Goal: Task Accomplishment & Management: Manage account settings

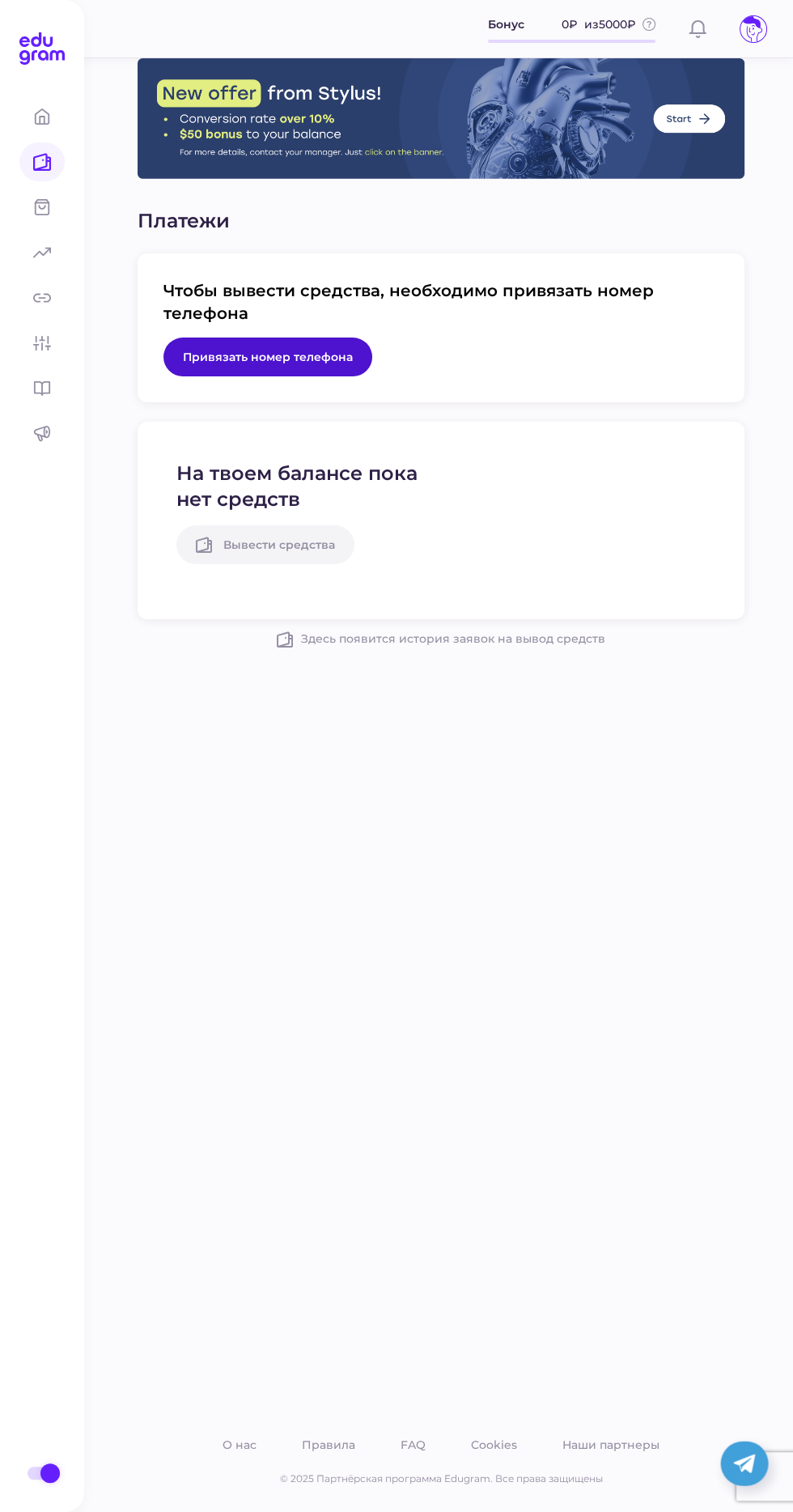
click at [230, 356] on span "Привязать номер телефона" at bounding box center [268, 357] width 170 height 15
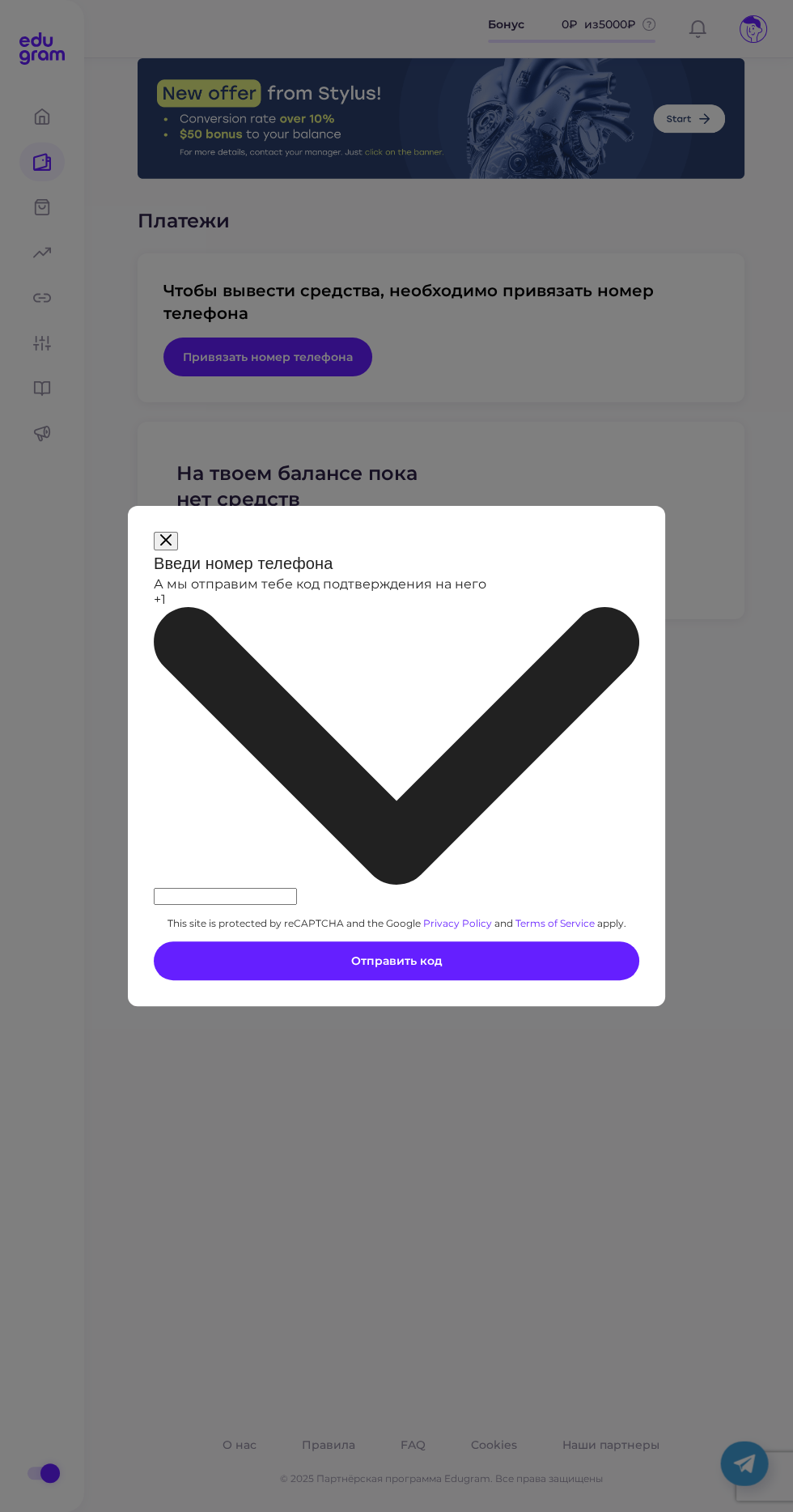
click at [297, 888] on input at bounding box center [225, 895] width 143 height 17
type input "___-___-__-__"
click at [236, 757] on icon at bounding box center [396, 745] width 486 height 277
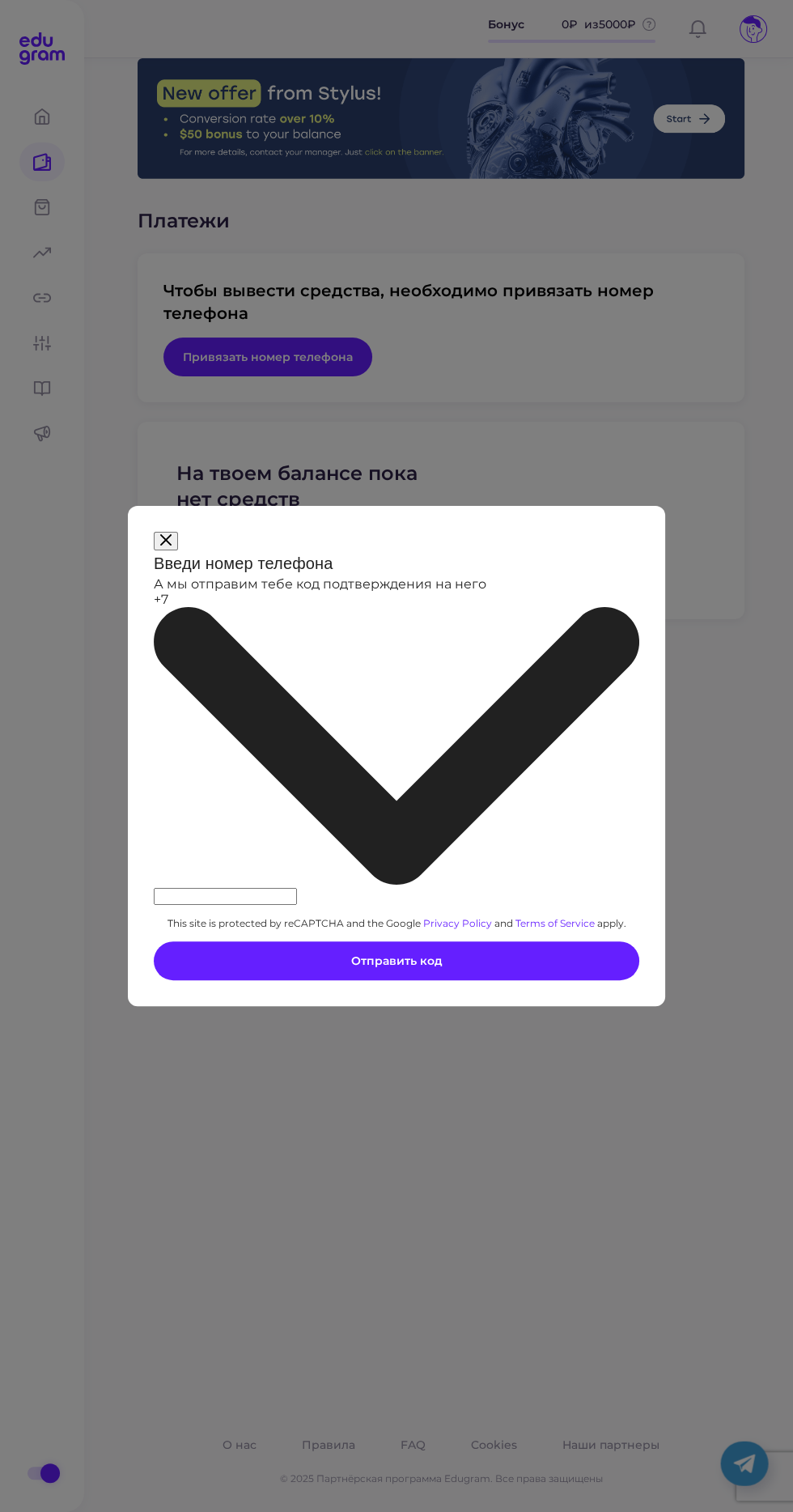
click at [286, 888] on input at bounding box center [225, 895] width 143 height 17
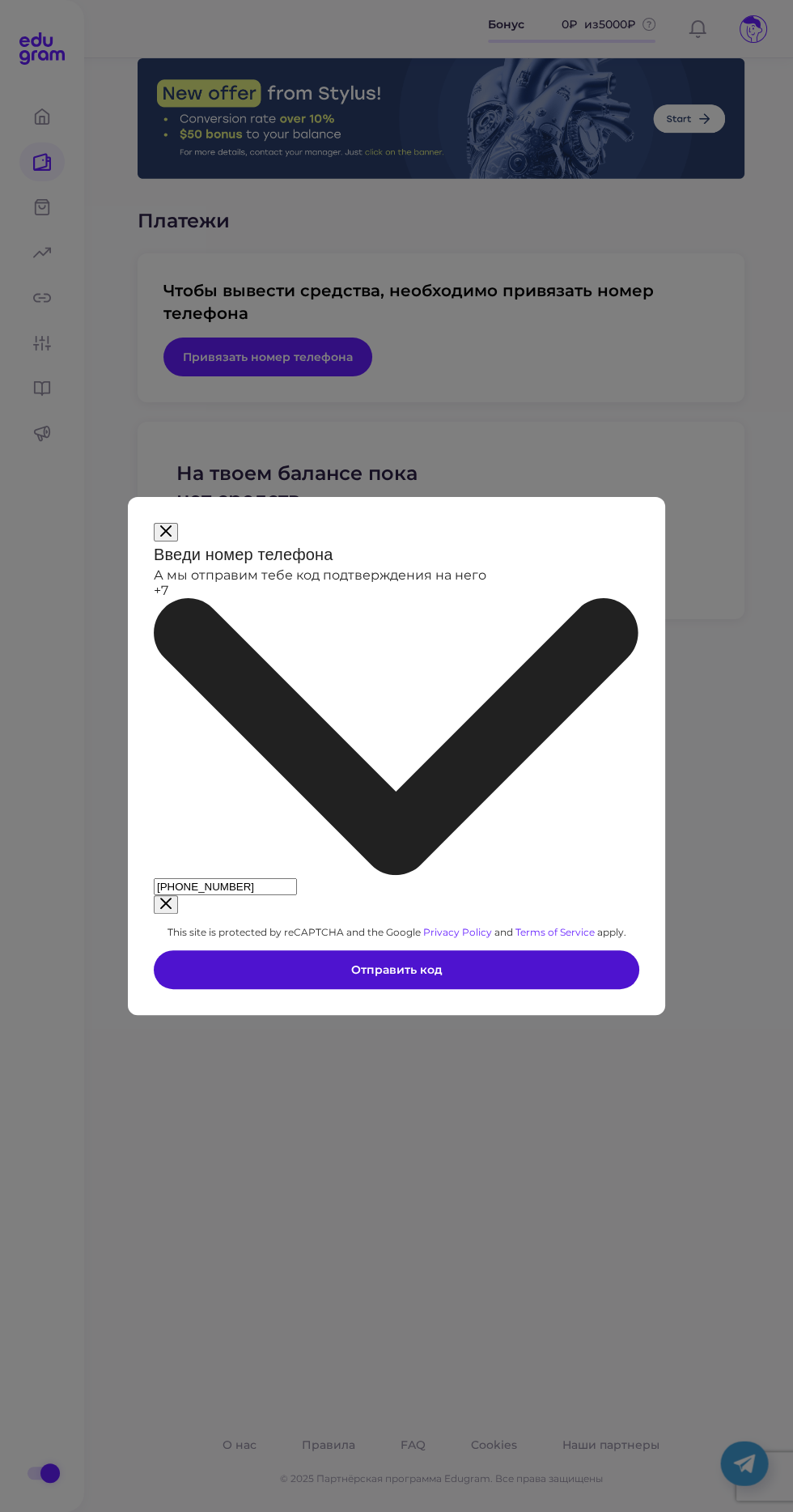
type input "920-045-17-88"
click at [480, 950] on button "Отправить код" at bounding box center [396, 969] width 486 height 39
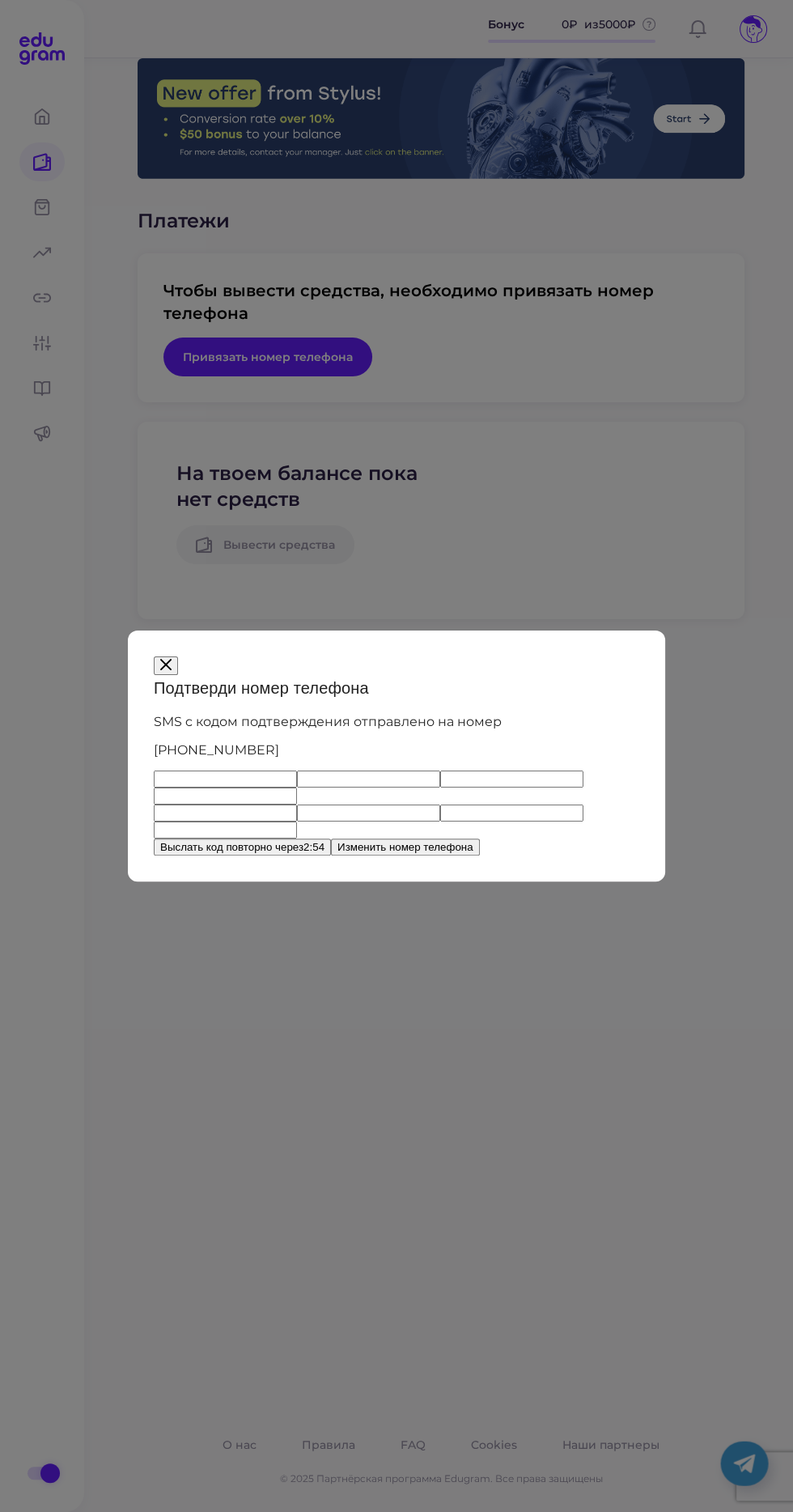
click at [297, 781] on input "text" at bounding box center [368, 778] width 143 height 17
click at [173, 774] on input "text" at bounding box center [225, 778] width 143 height 17
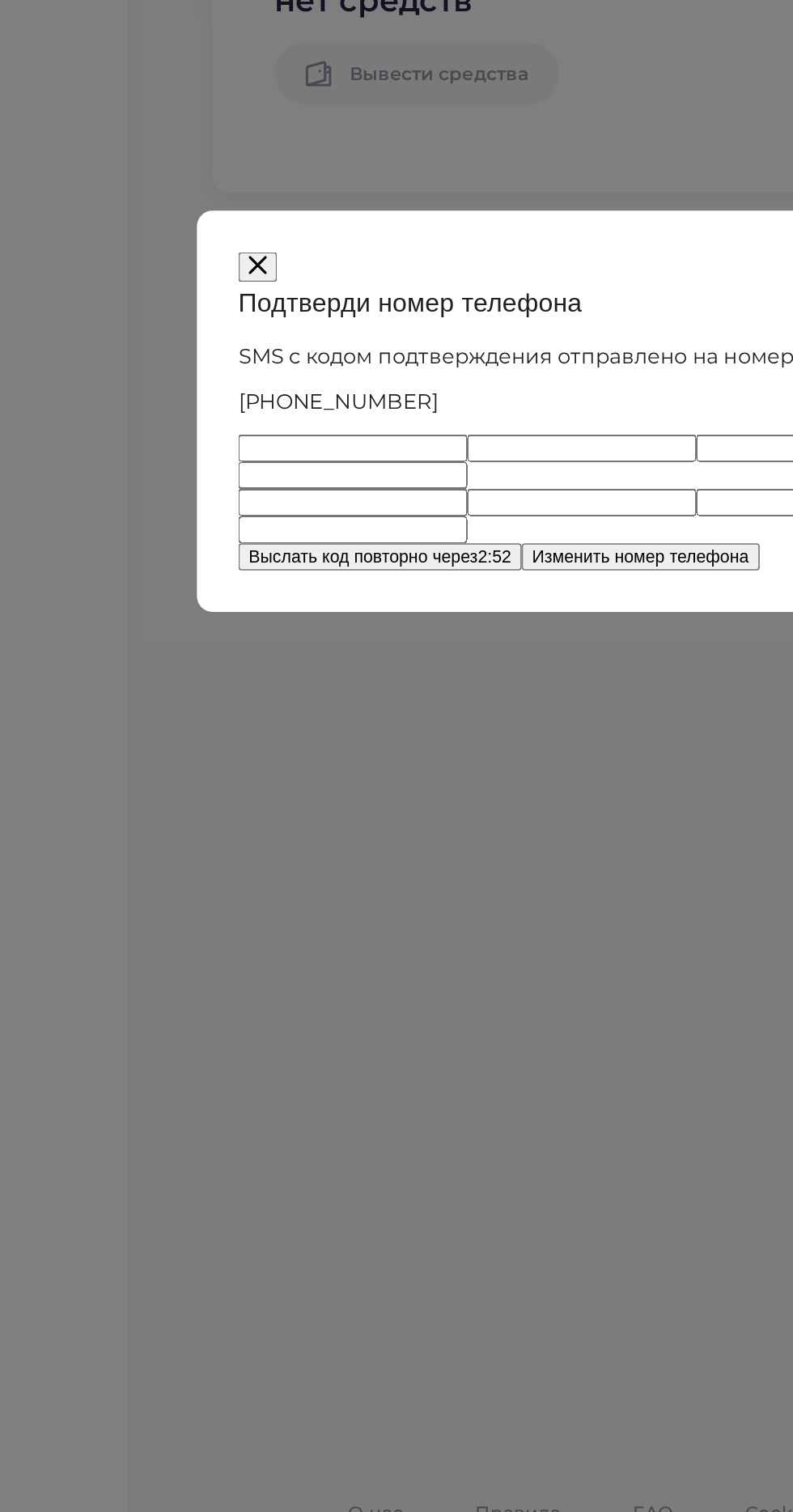
type input "1"
type input "6"
type input "4"
type input "5"
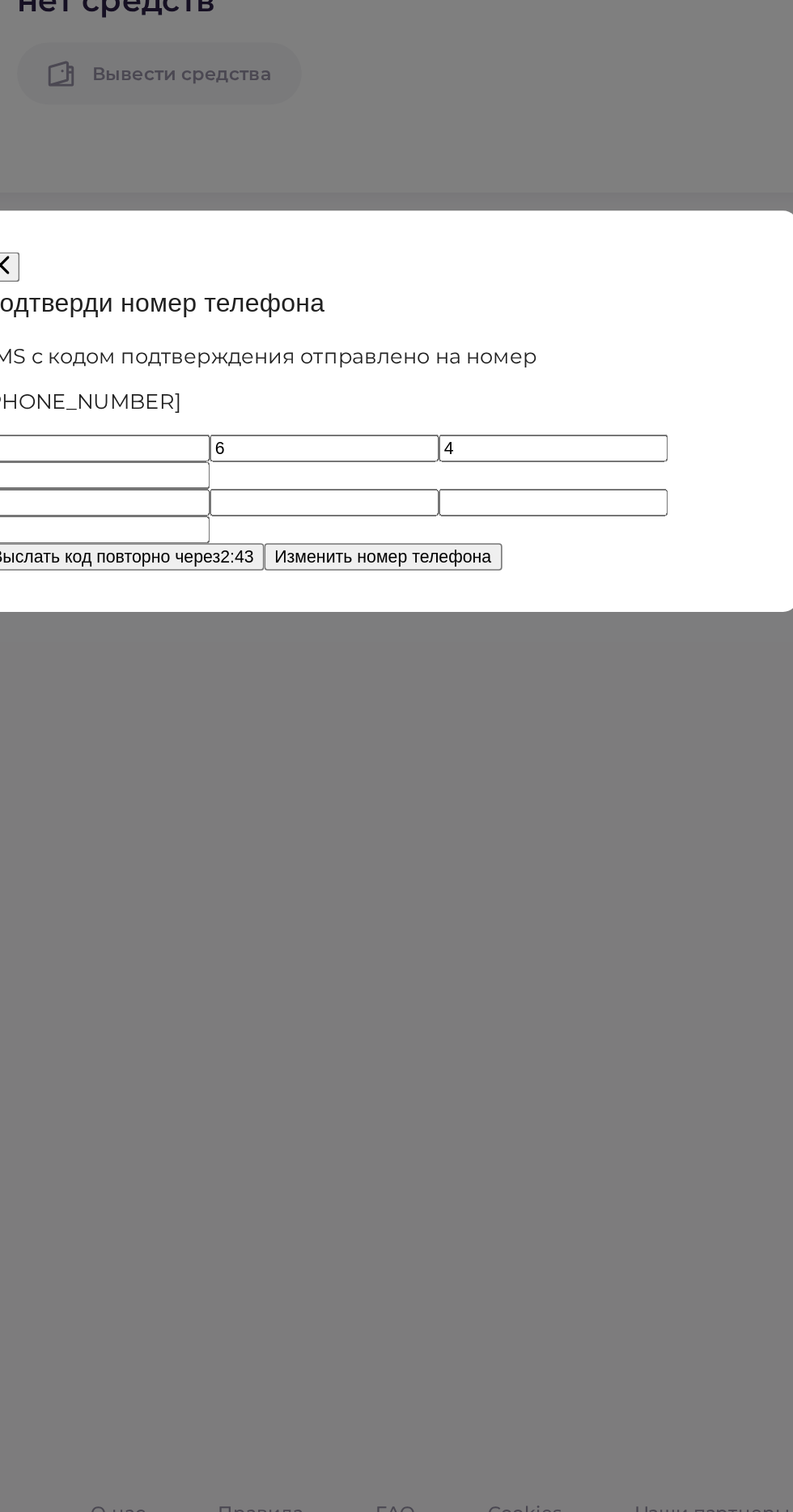
type input "4"
type input "7"
type input "5"
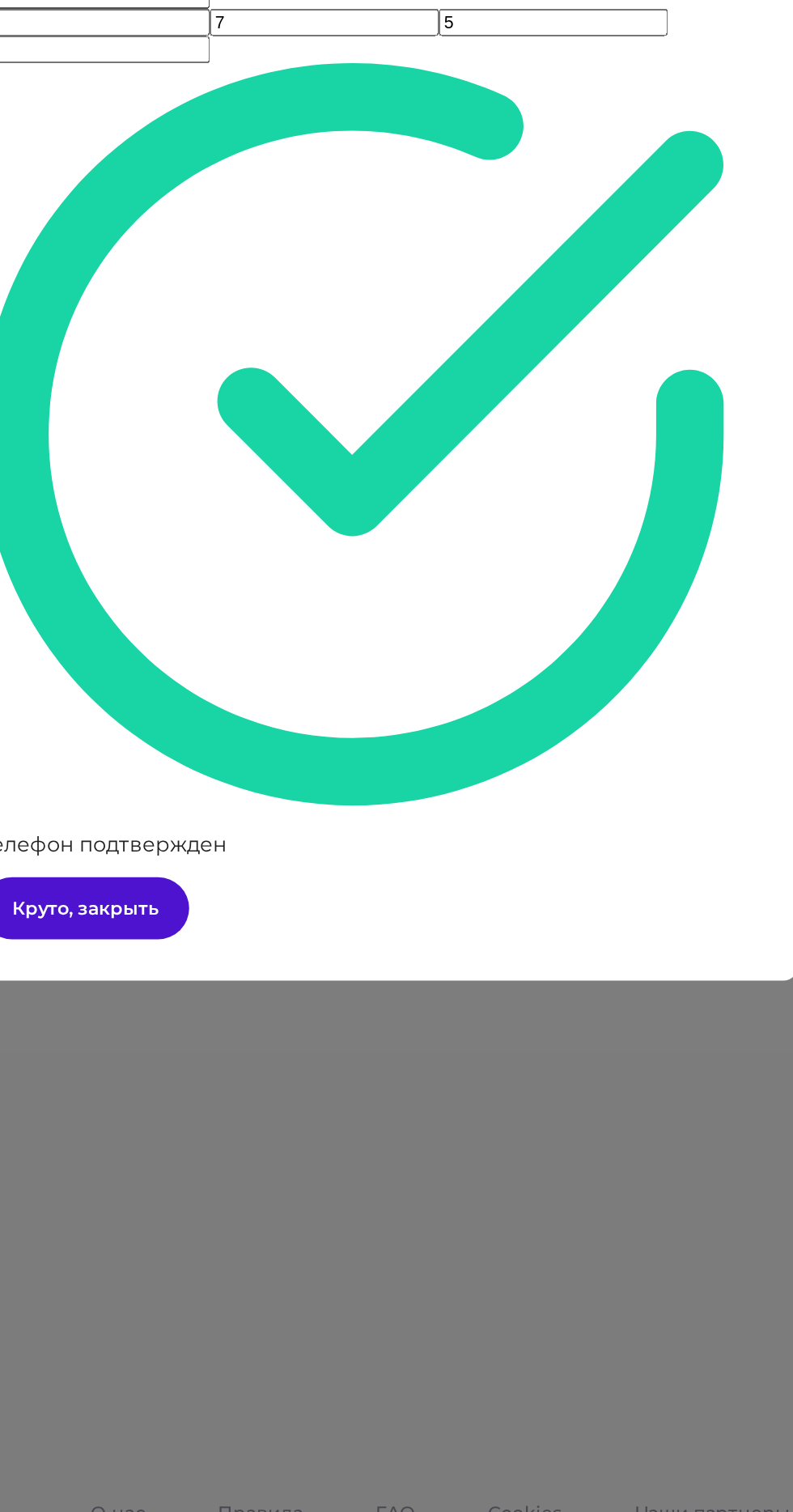
type input "3"
click at [265, 1059] on span "Круто, закрыть" at bounding box center [218, 1066] width 91 height 15
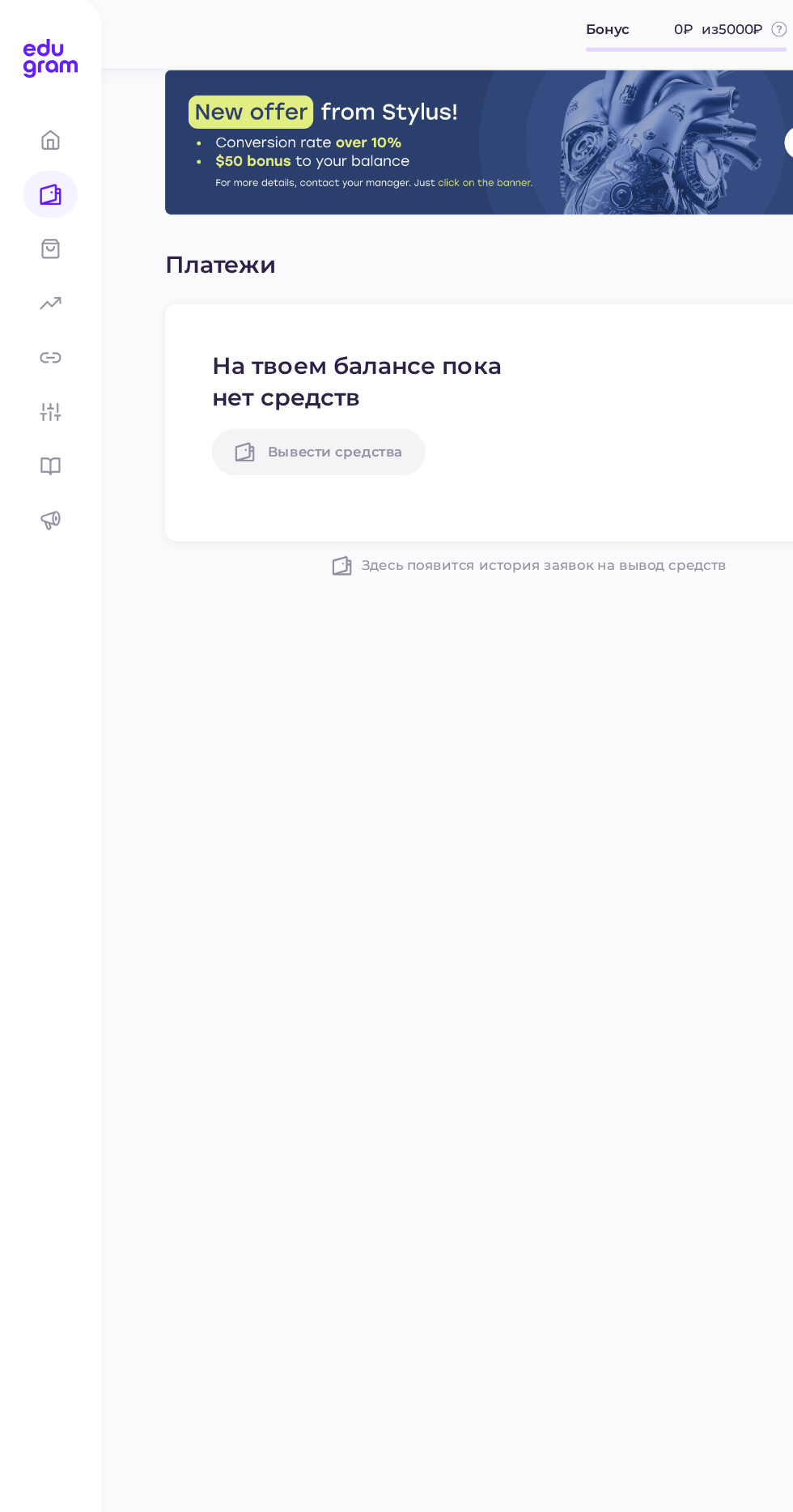
click at [232, 376] on div "Вывести средства" at bounding box center [299, 376] width 246 height 39
click at [26, 190] on span at bounding box center [42, 207] width 46 height 39
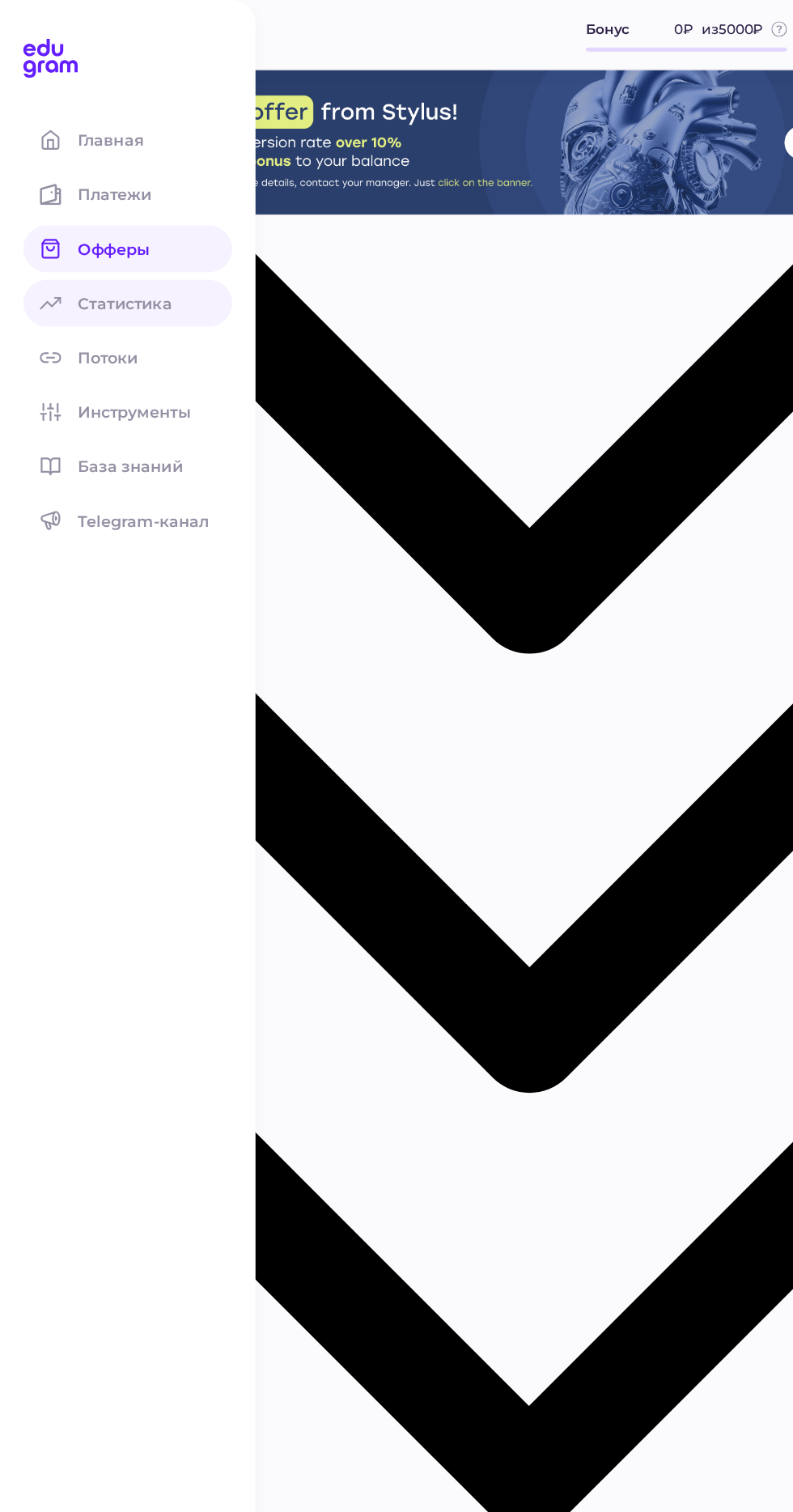
click at [81, 252] on span "Статистика" at bounding box center [114, 253] width 98 height 16
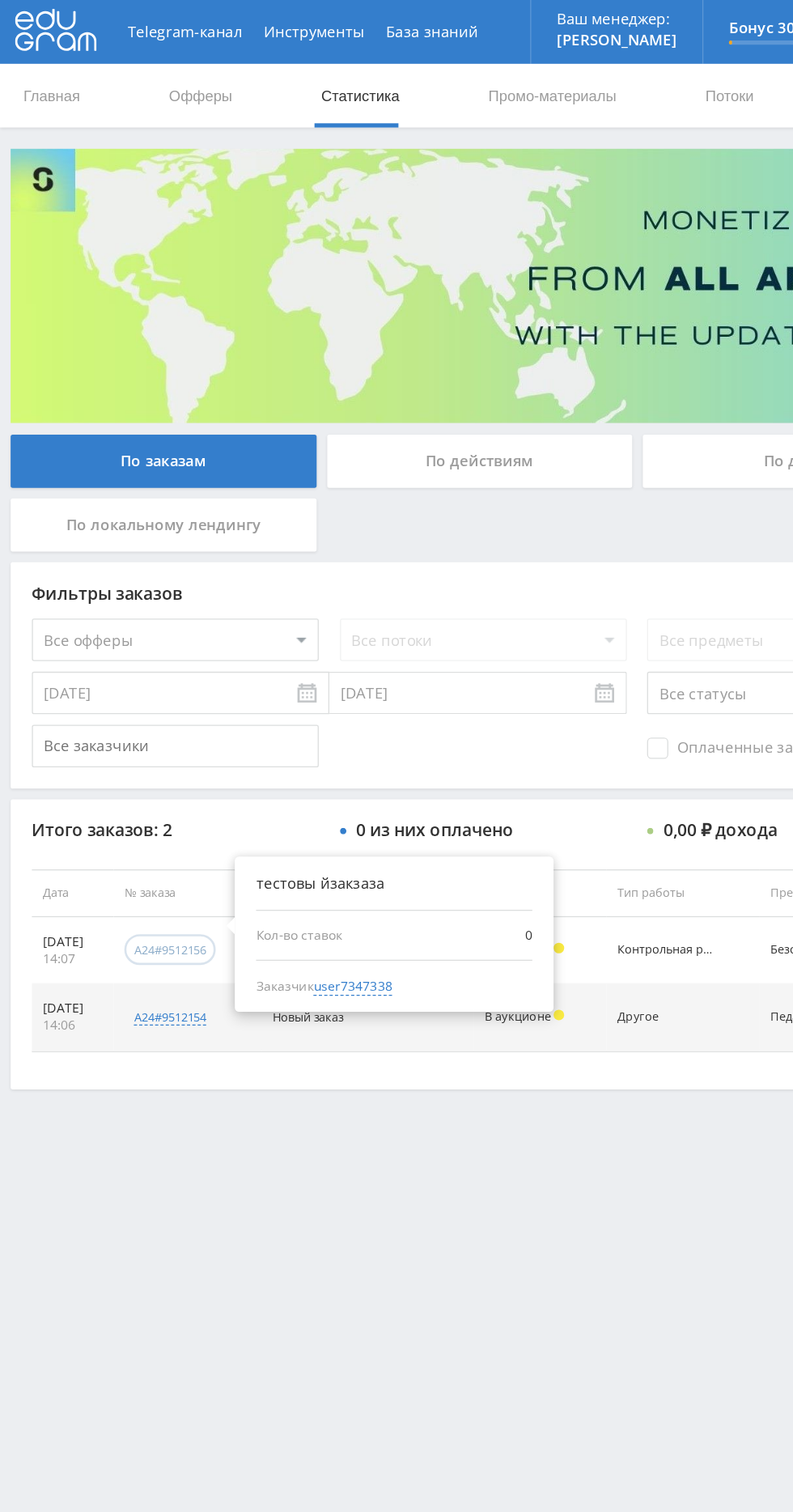
click at [147, 726] on div "a24#9512156" at bounding box center [129, 724] width 55 height 12
click at [369, 914] on div "Telegram-канал Инструменты База знаний Ваш менеджер: Alex Alex Online @edugram_…" at bounding box center [396, 459] width 793 height 918
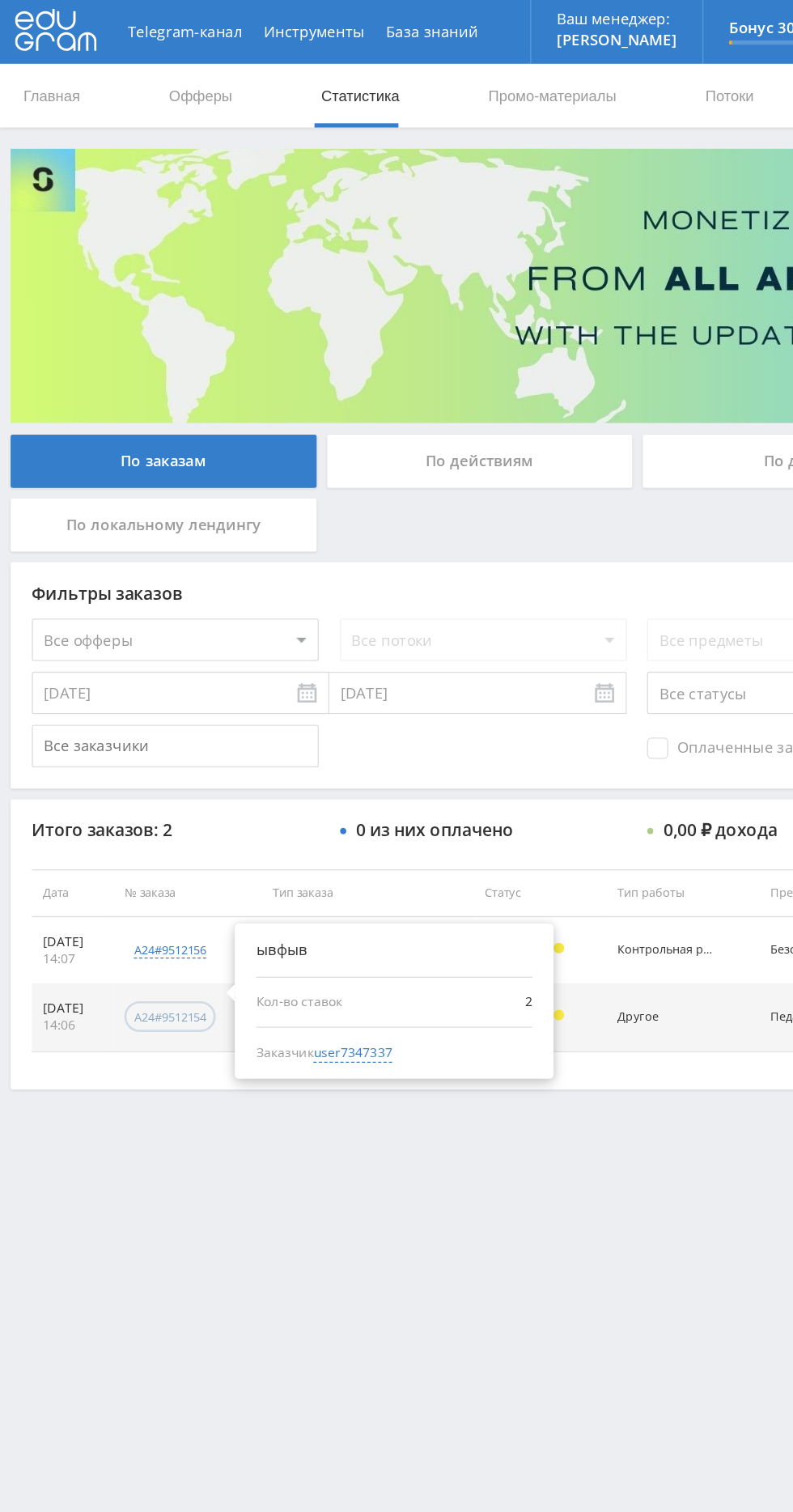
click at [151, 773] on div "a24#9512154" at bounding box center [129, 774] width 55 height 12
click at [298, 801] on span "user7347337" at bounding box center [268, 802] width 60 height 15
type input "16.09.2024"
type input "user7347337"
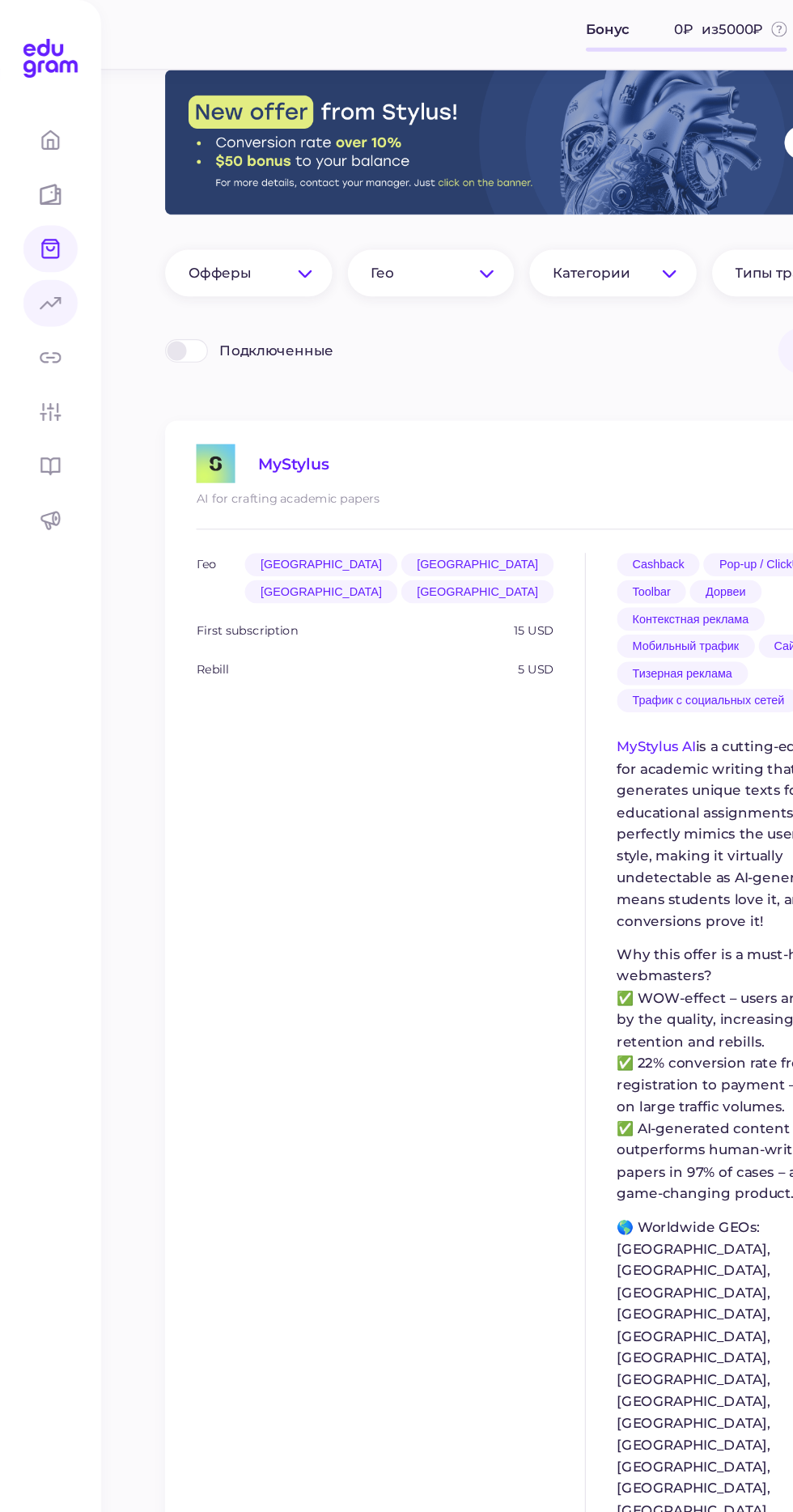
click at [37, 253] on icon at bounding box center [42, 253] width 18 height 11
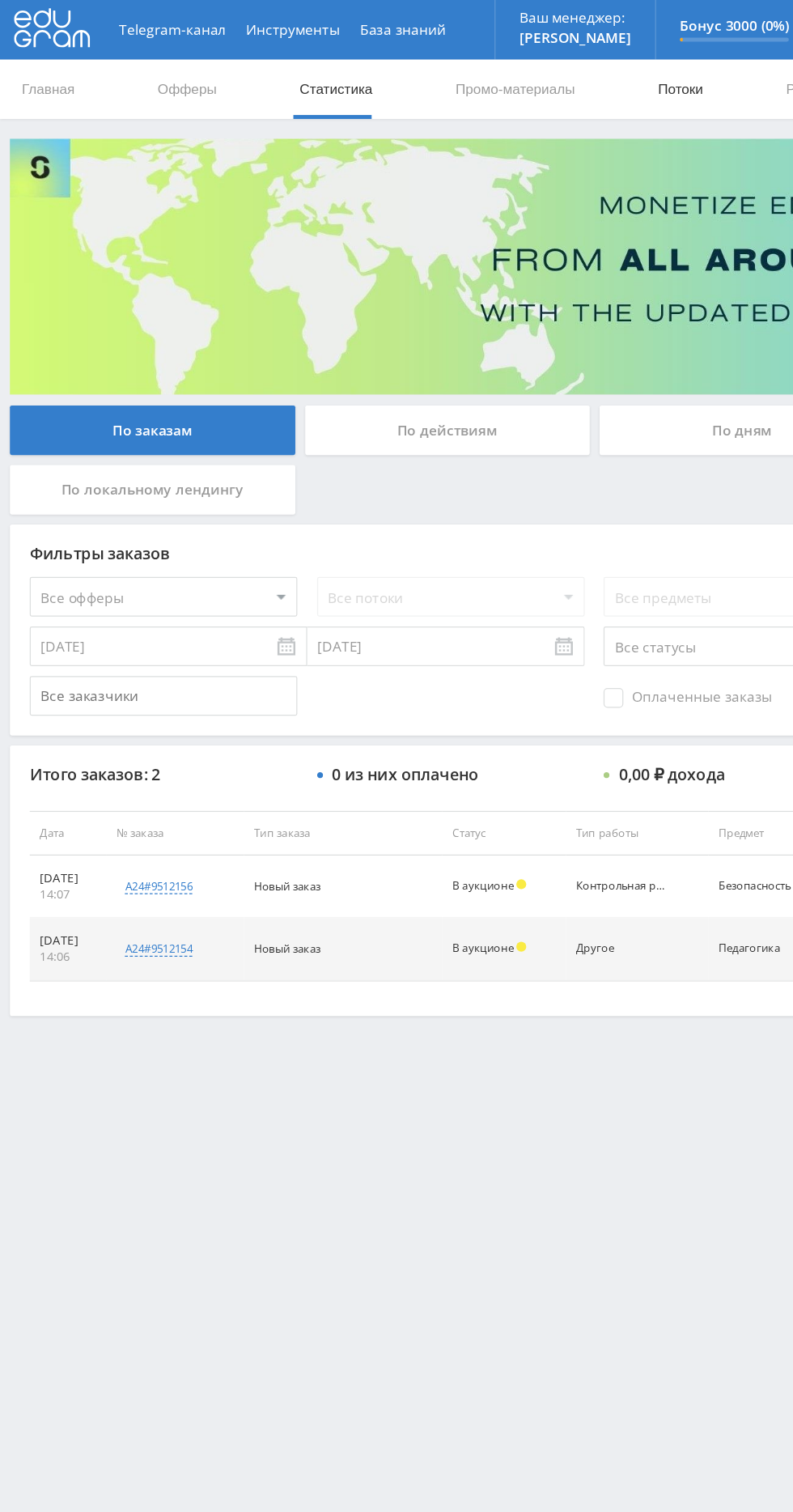
click at [567, 88] on link "Потоки" at bounding box center [556, 72] width 40 height 48
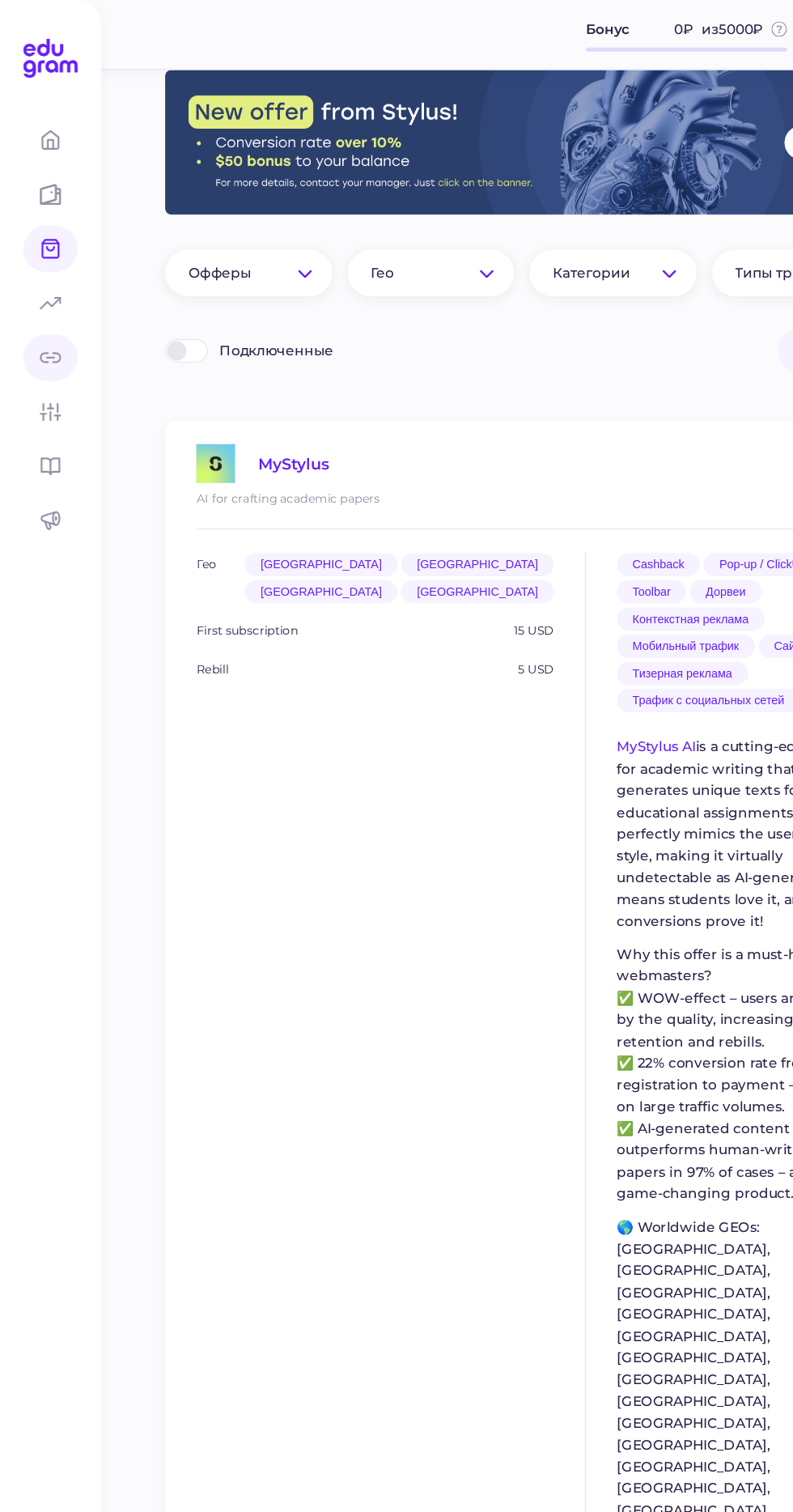
click at [38, 298] on icon at bounding box center [42, 297] width 18 height 18
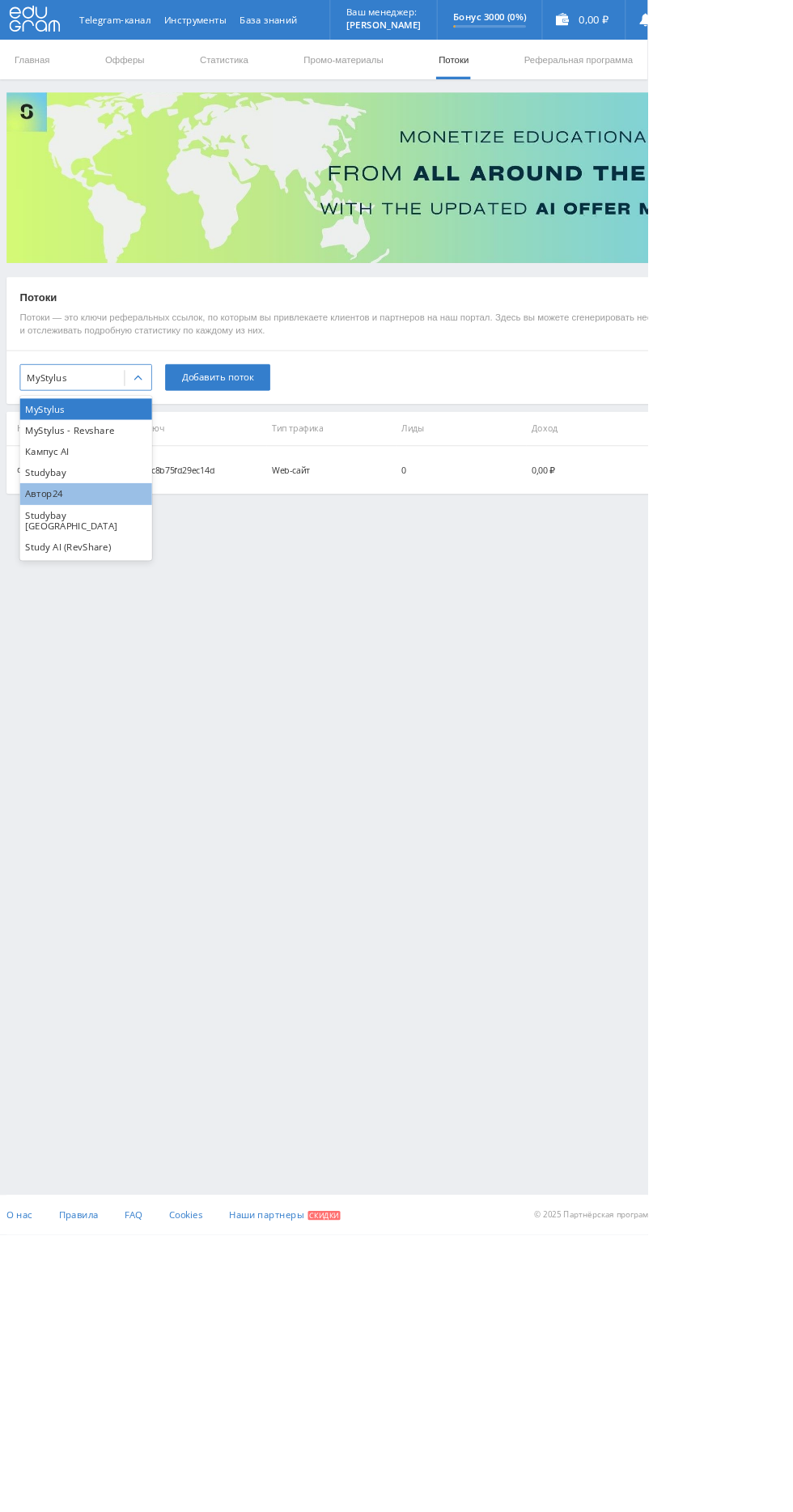
click at [32, 595] on div "Автор24" at bounding box center [105, 604] width 162 height 26
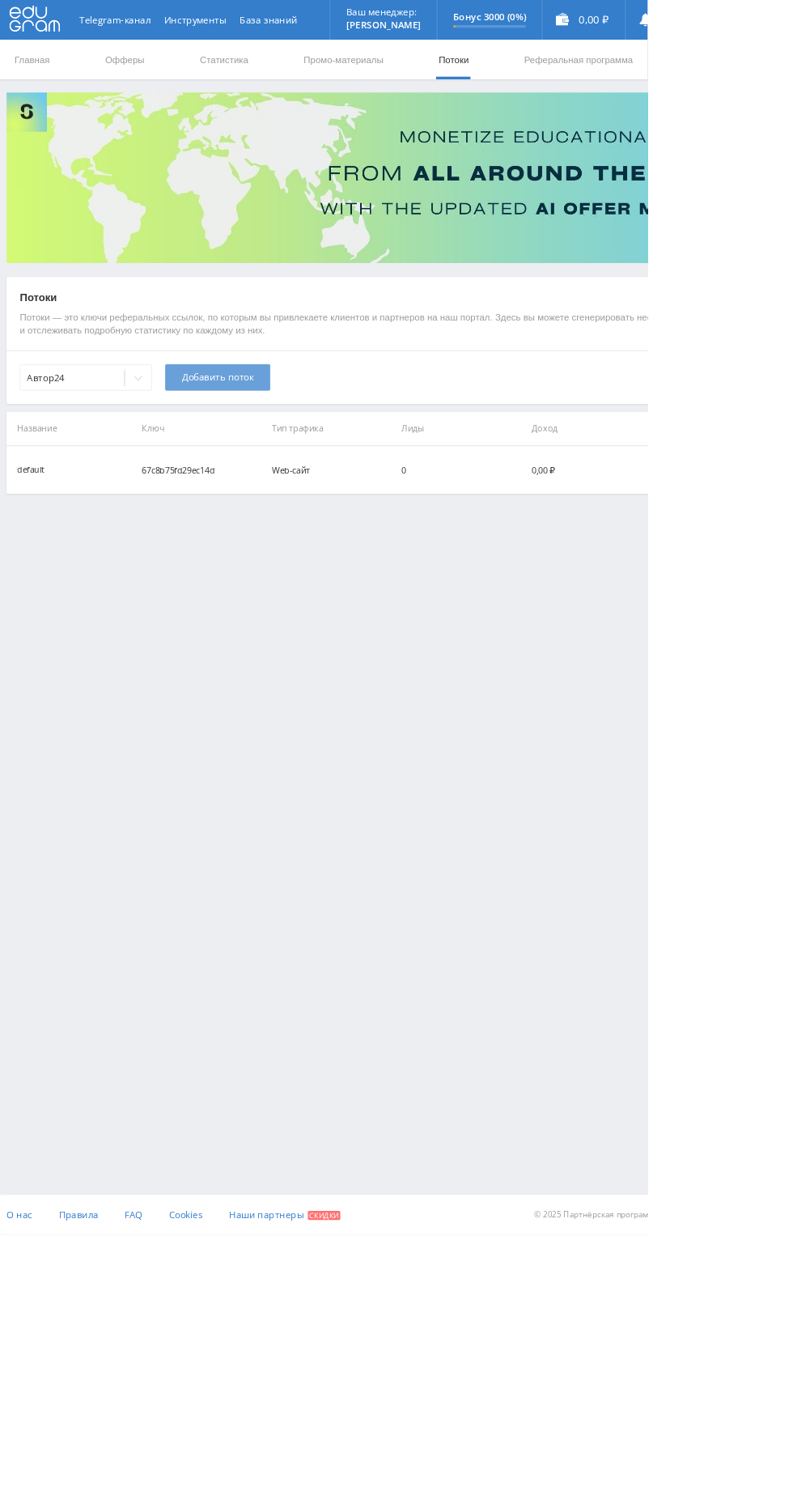
click at [236, 463] on span "Добавить поток" at bounding box center [267, 461] width 89 height 13
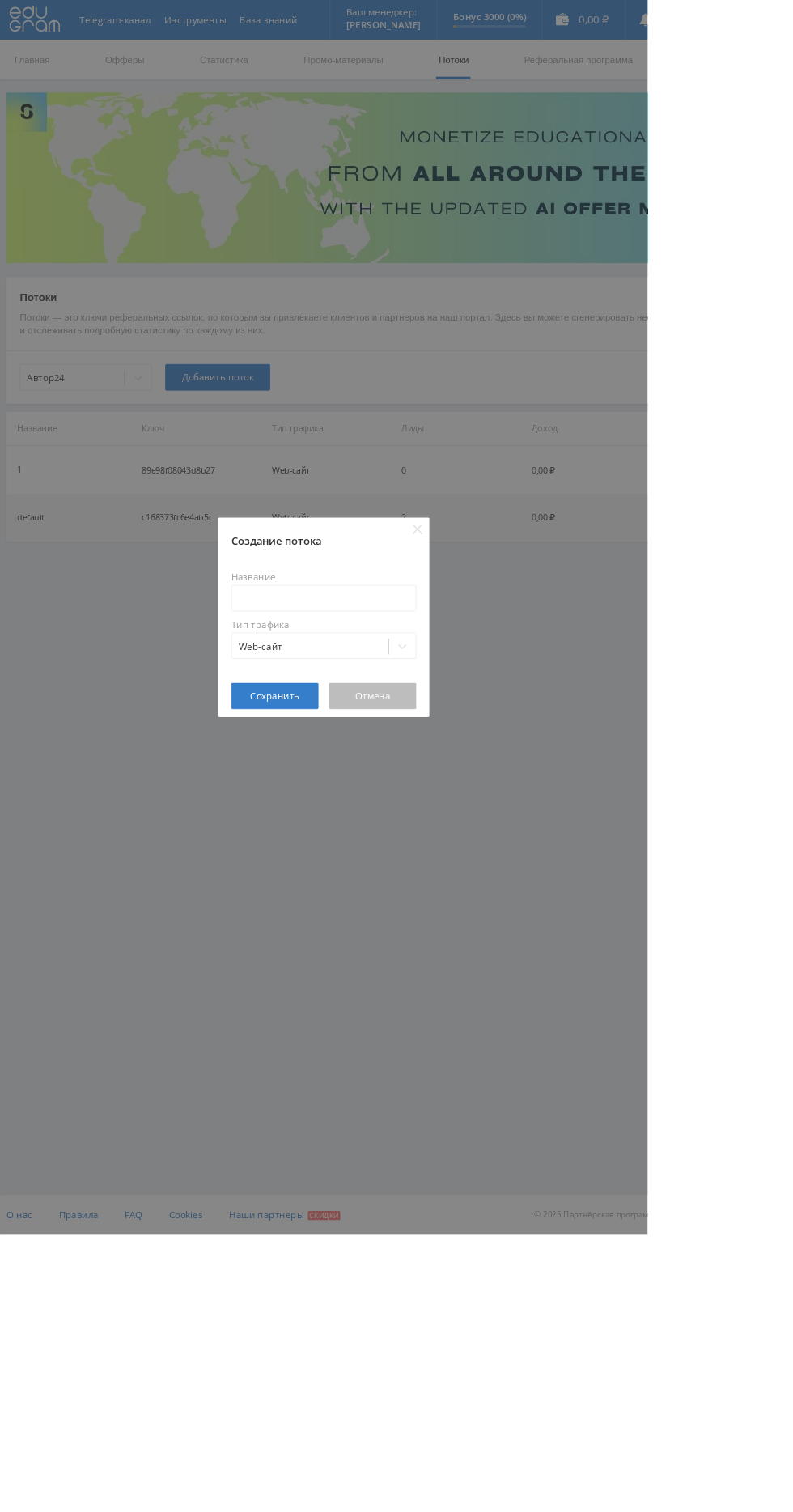
click at [510, 868] on button "Отмена" at bounding box center [456, 852] width 107 height 32
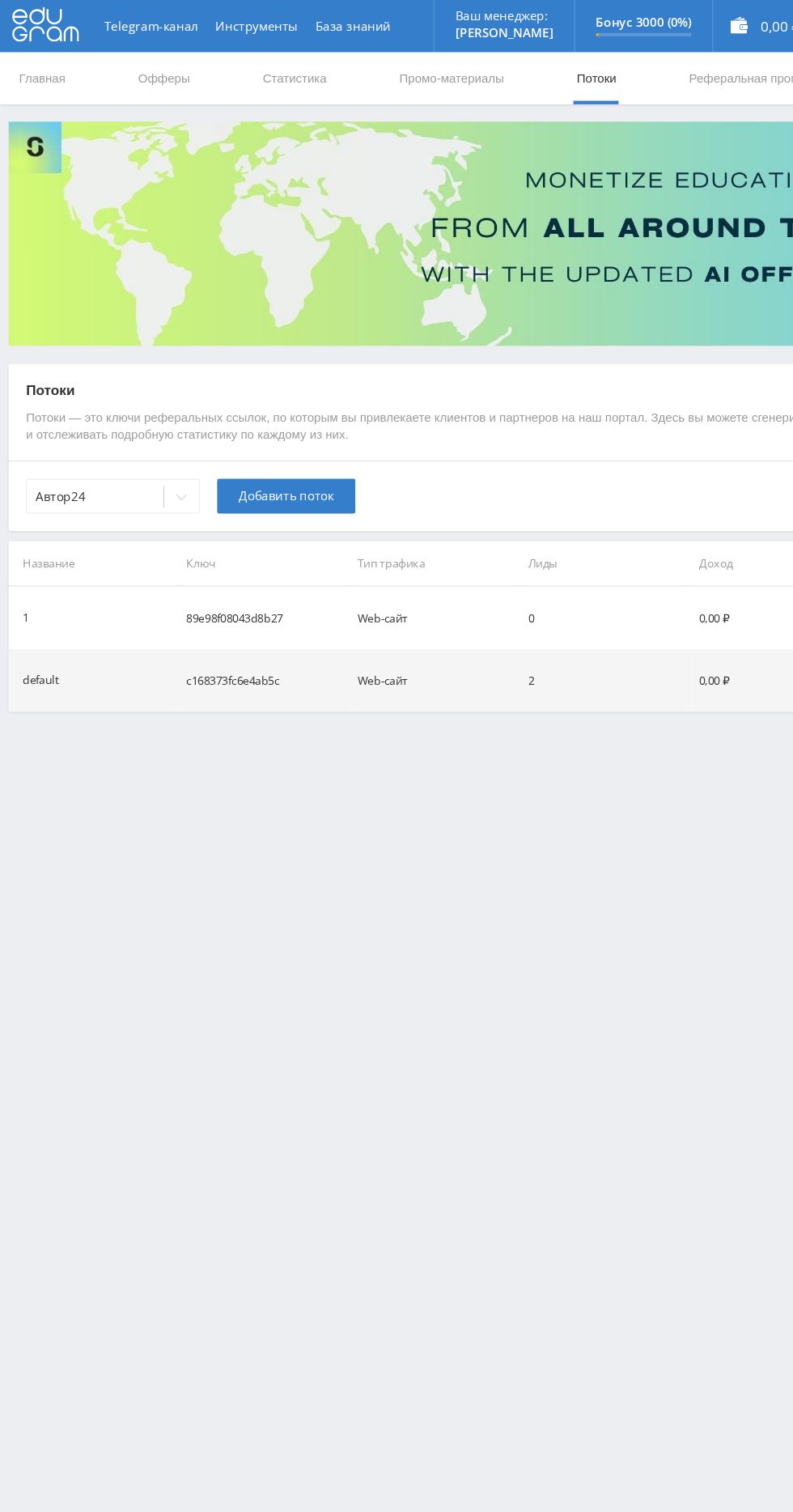
click at [190, 638] on td "c168373fc6e4ab5c" at bounding box center [247, 633] width 160 height 58
click at [39, 637] on div "default" at bounding box center [38, 633] width 34 height 18
click at [198, 638] on td "c168373fc6e4ab5c" at bounding box center [247, 633] width 160 height 58
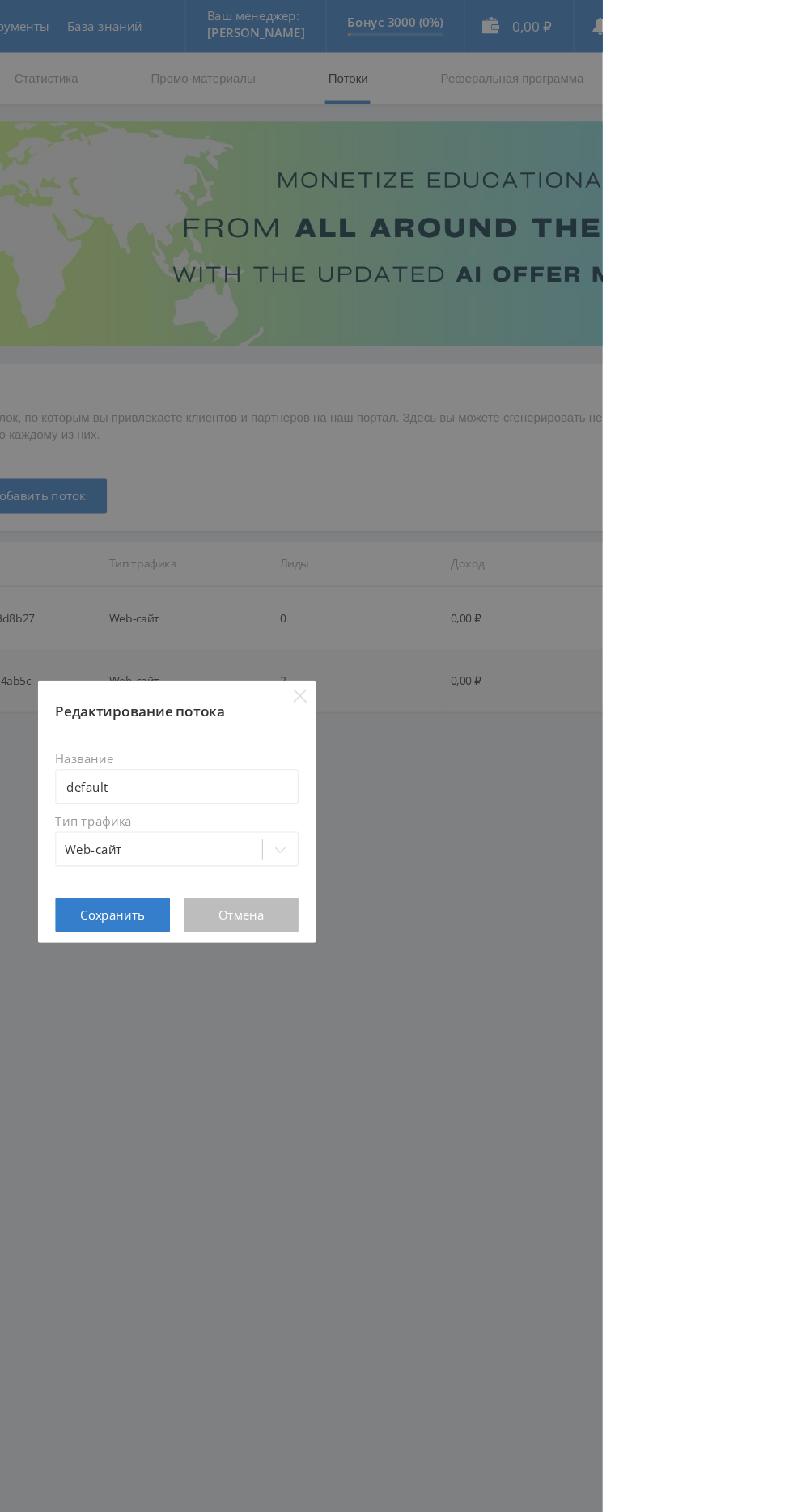
click at [510, 868] on button "Отмена" at bounding box center [456, 852] width 107 height 32
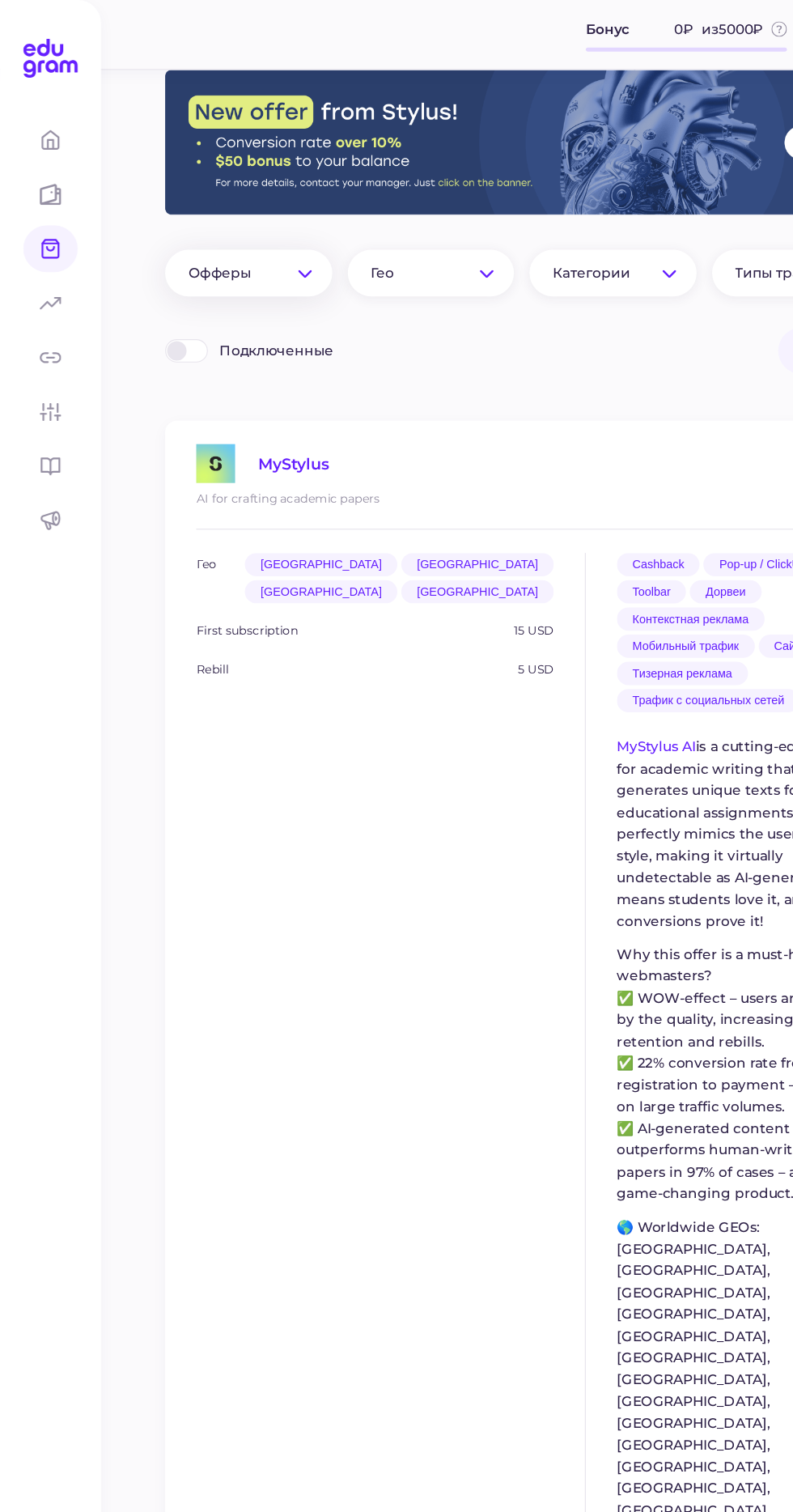
click at [188, 227] on span "Офферы" at bounding box center [191, 227] width 68 height 15
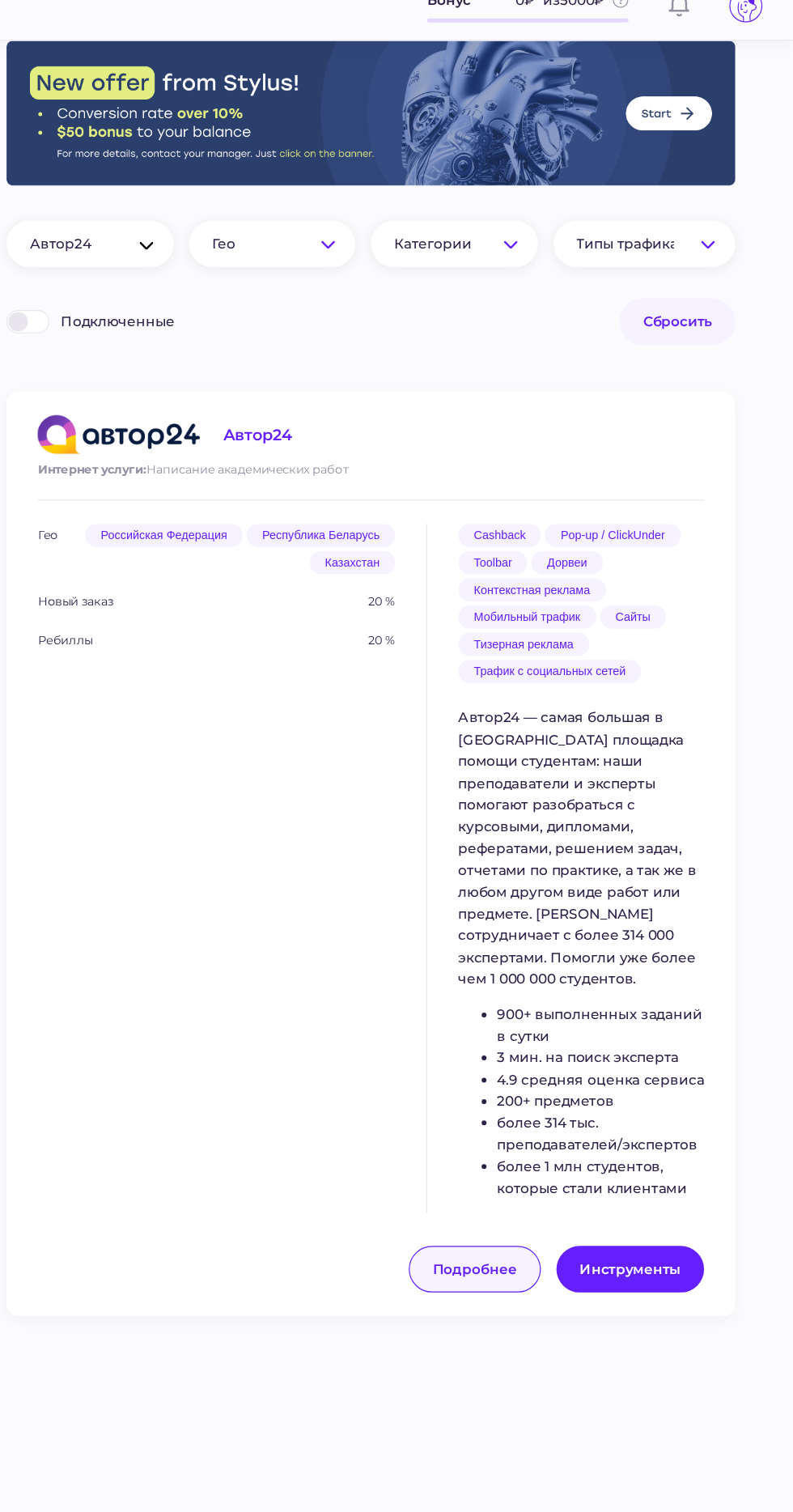
click at [531, 1074] on span "Подробнее" at bounding box center [527, 1081] width 69 height 15
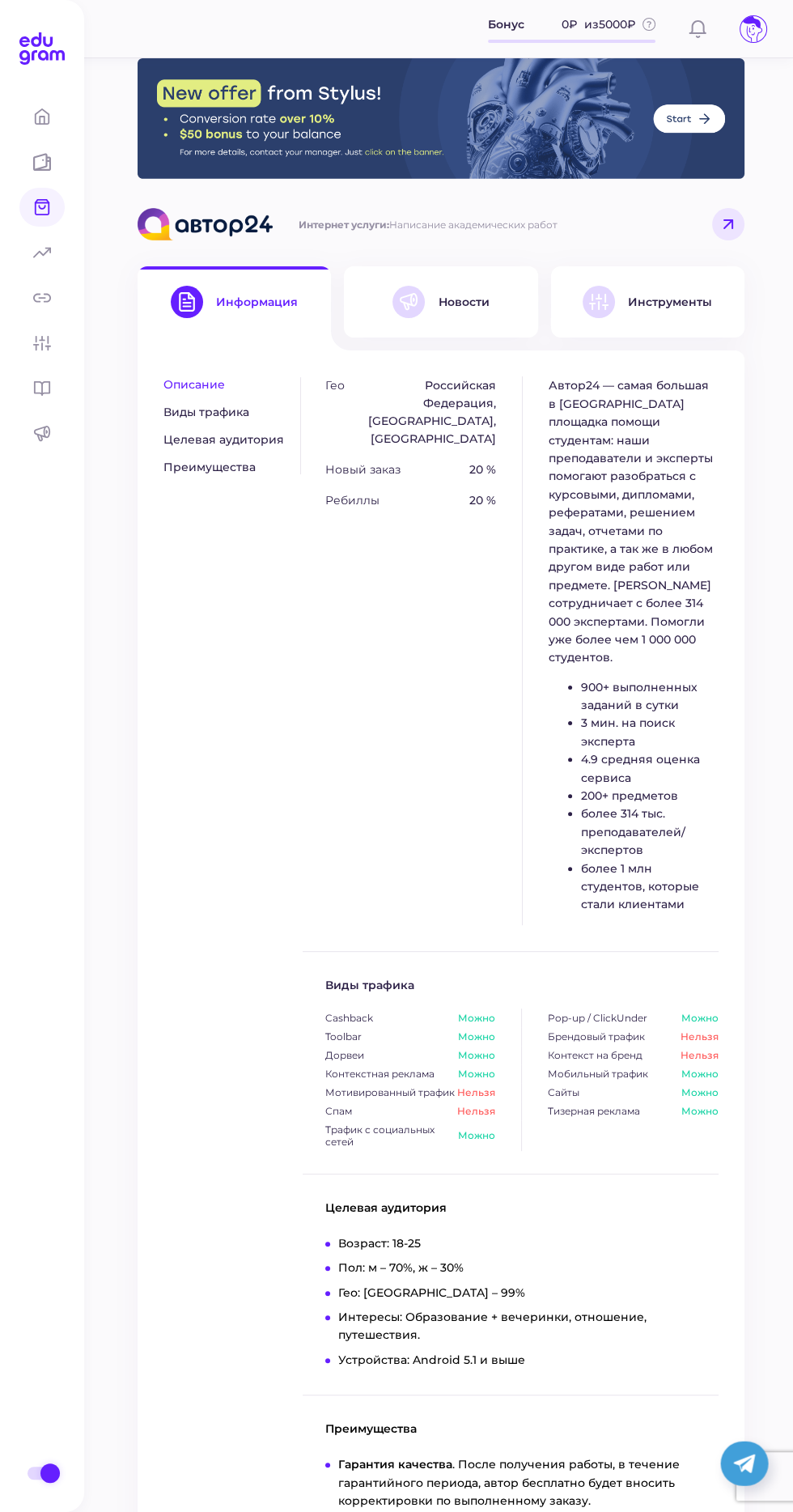
click at [728, 225] on icon at bounding box center [728, 224] width 10 height 10
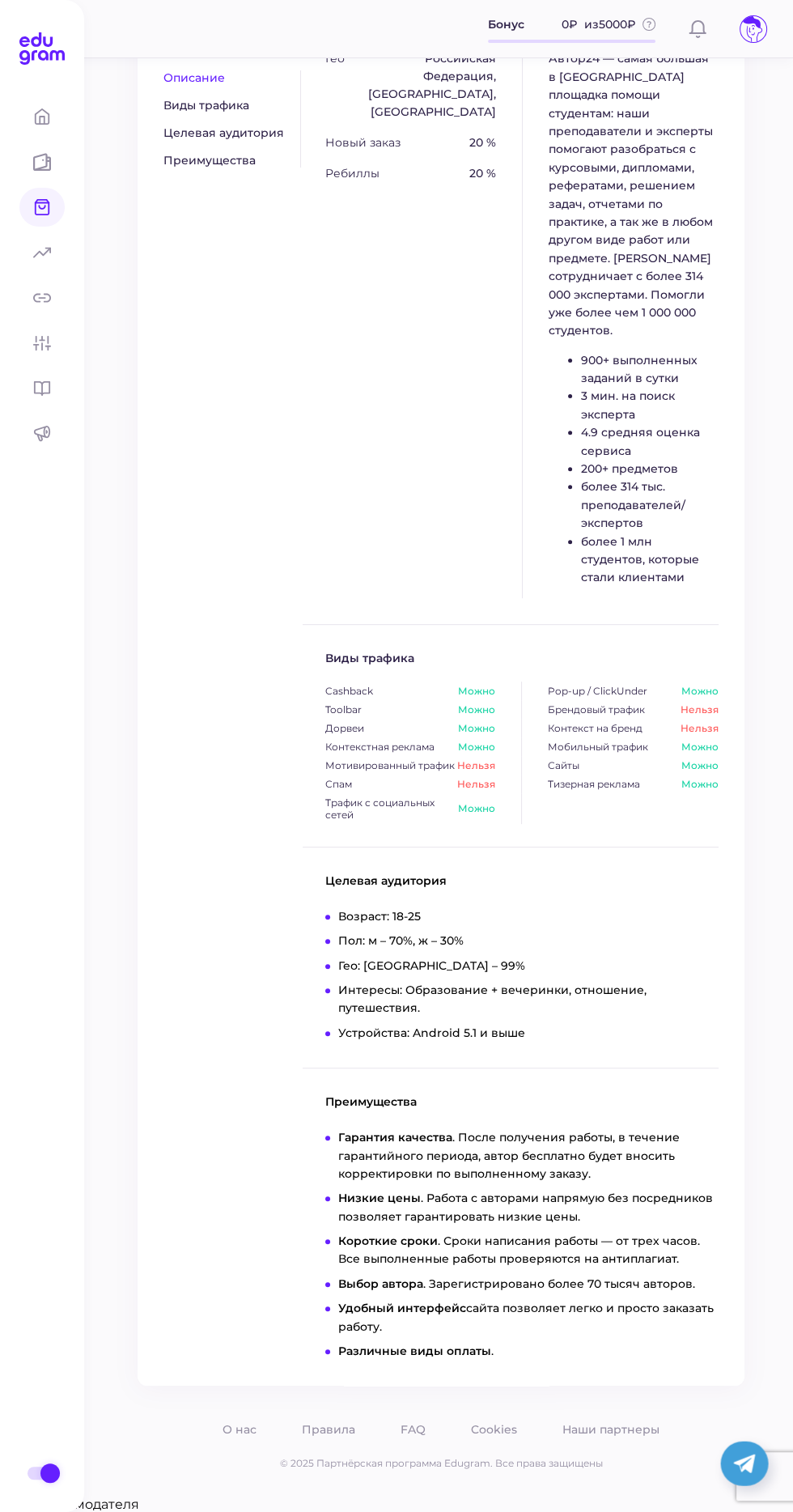
scroll to position [505, 0]
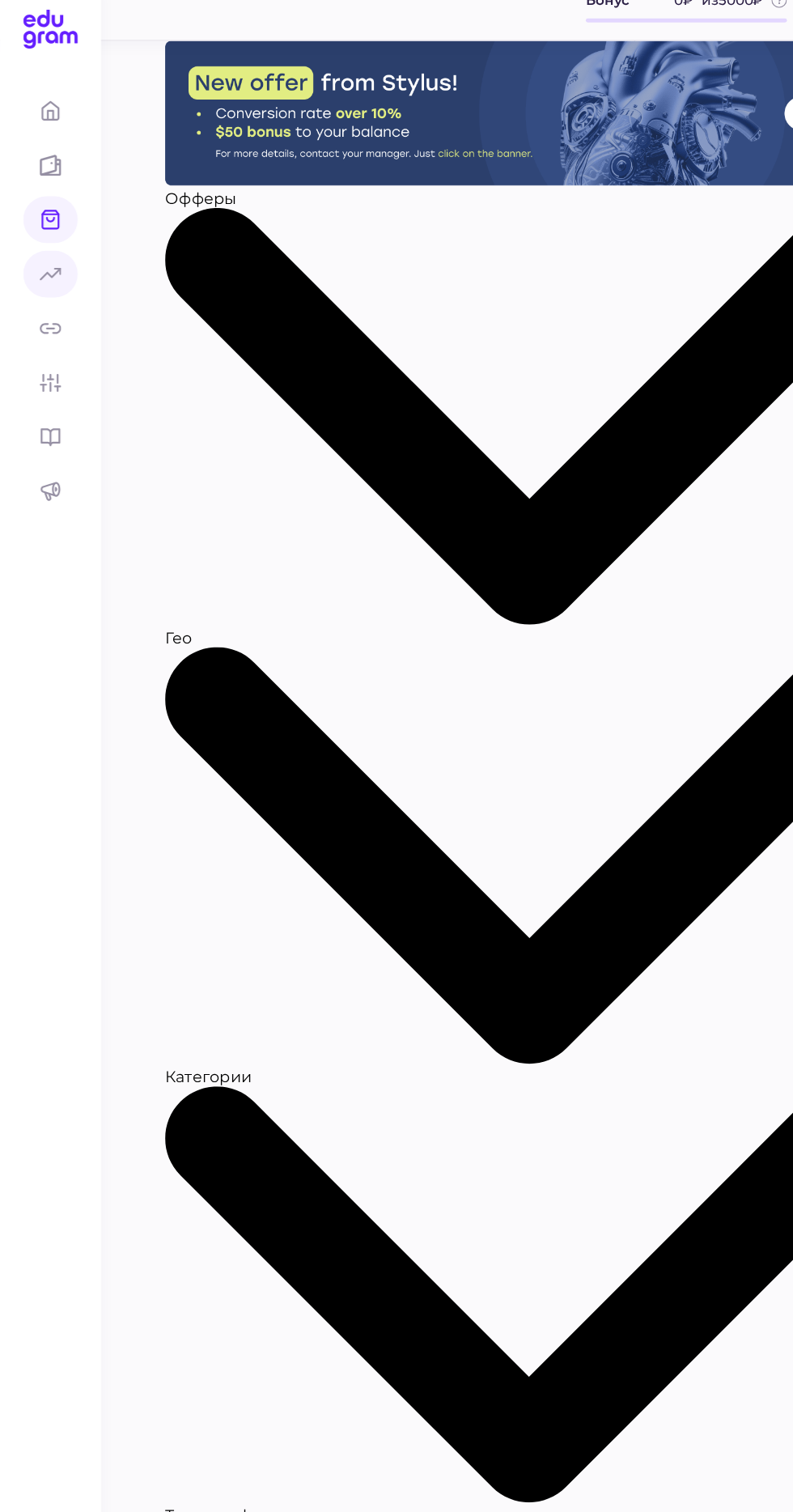
click at [47, 257] on icon at bounding box center [42, 253] width 18 height 18
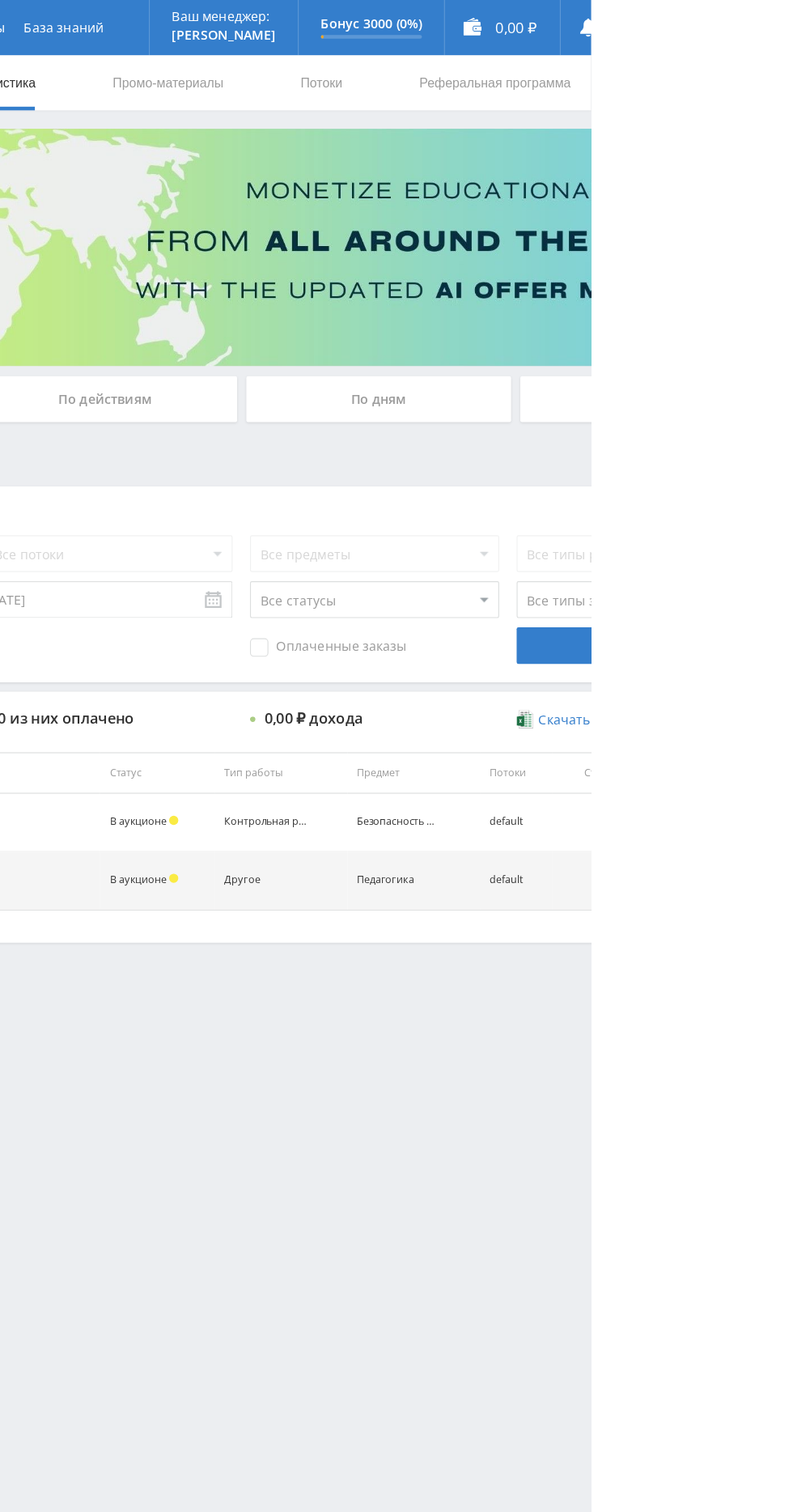
click at [0, 0] on input "По офферам" at bounding box center [0, 0] width 0 height 0
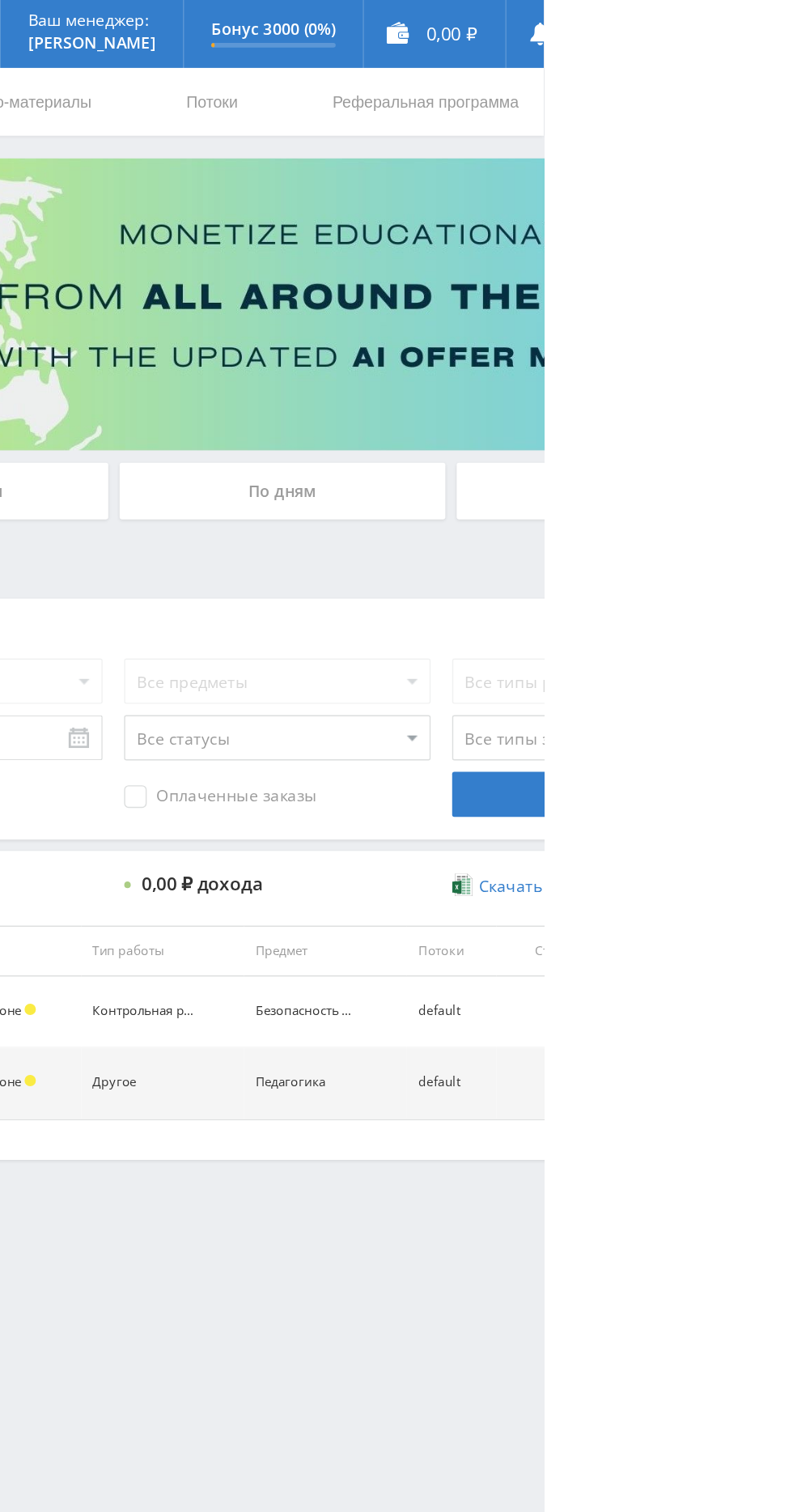
click at [0, 0] on input "По офферам" at bounding box center [0, 0] width 0 height 0
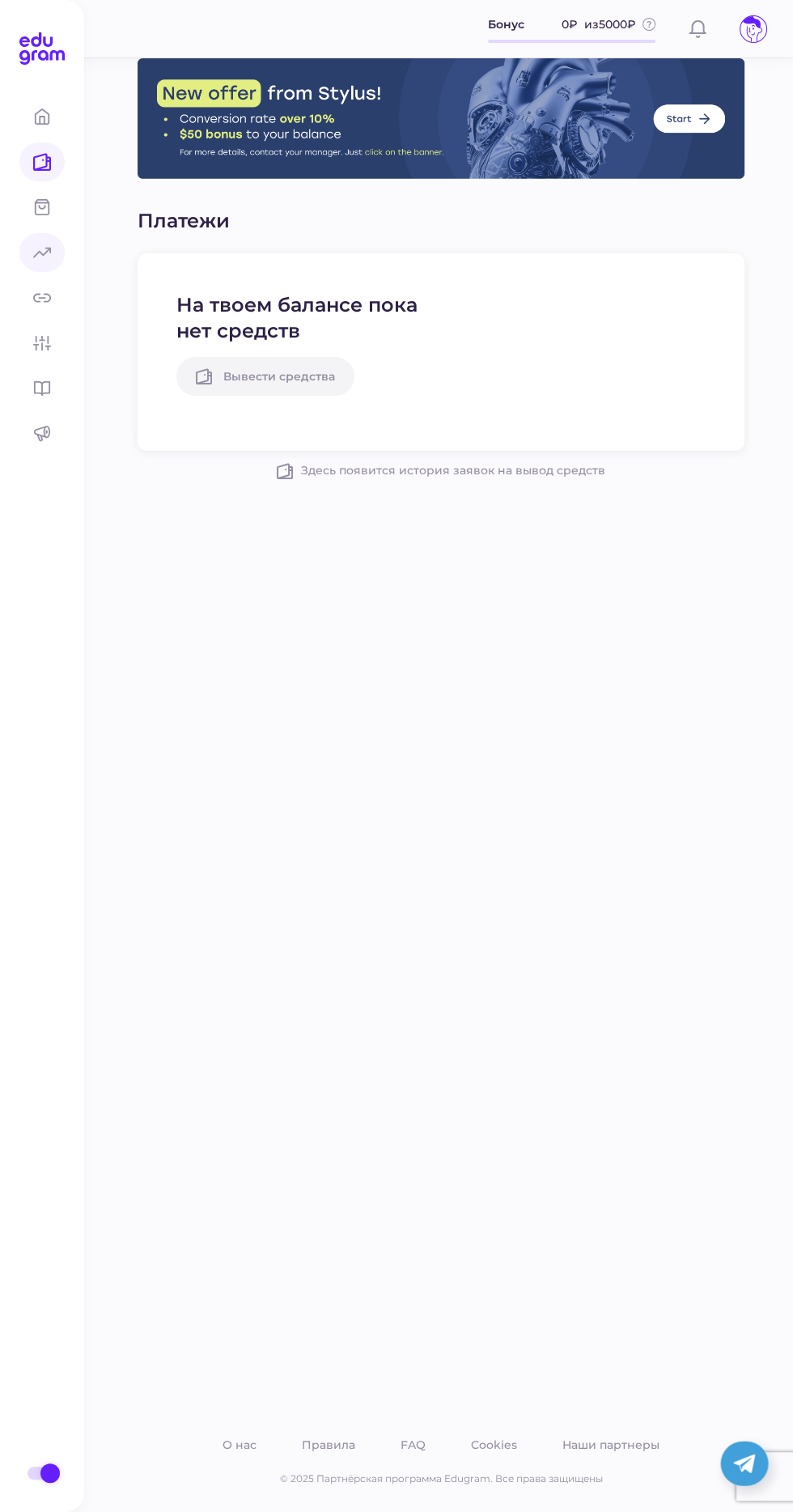
click at [39, 240] on span at bounding box center [42, 253] width 46 height 39
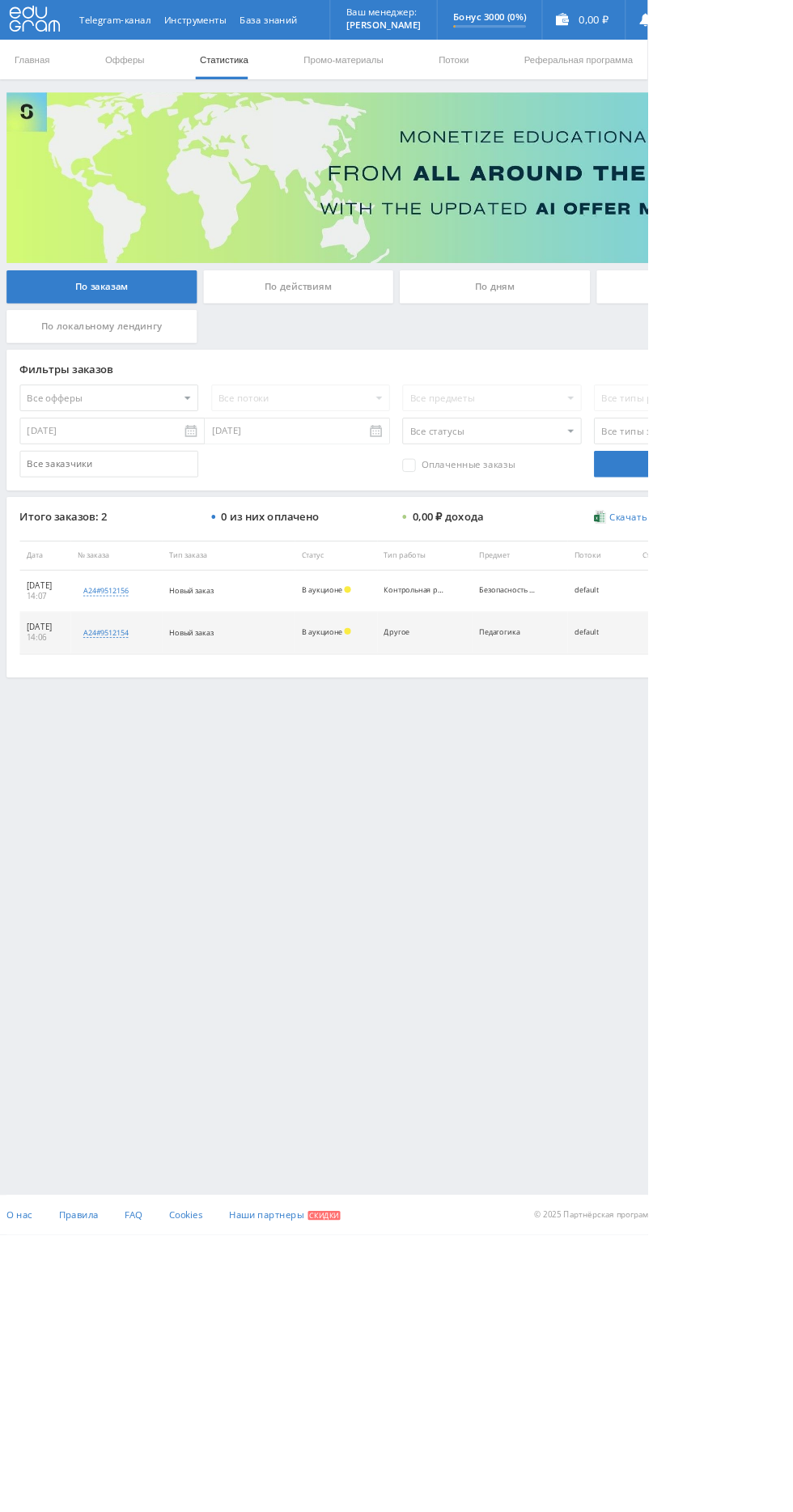
click at [0, 0] on input "По офферам" at bounding box center [0, 0] width 0 height 0
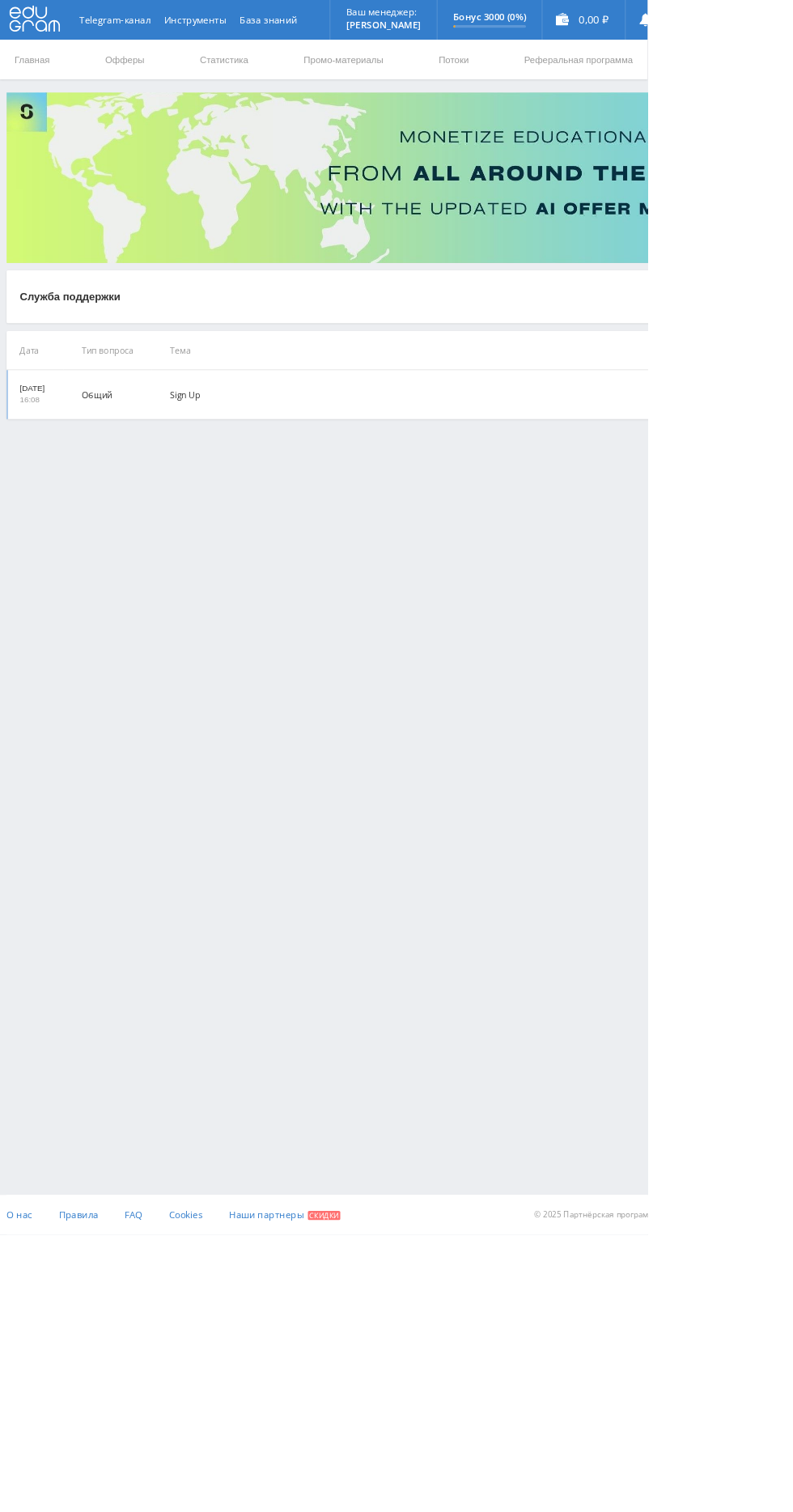
click at [162, 474] on td "Общий" at bounding box center [132, 483] width 109 height 60
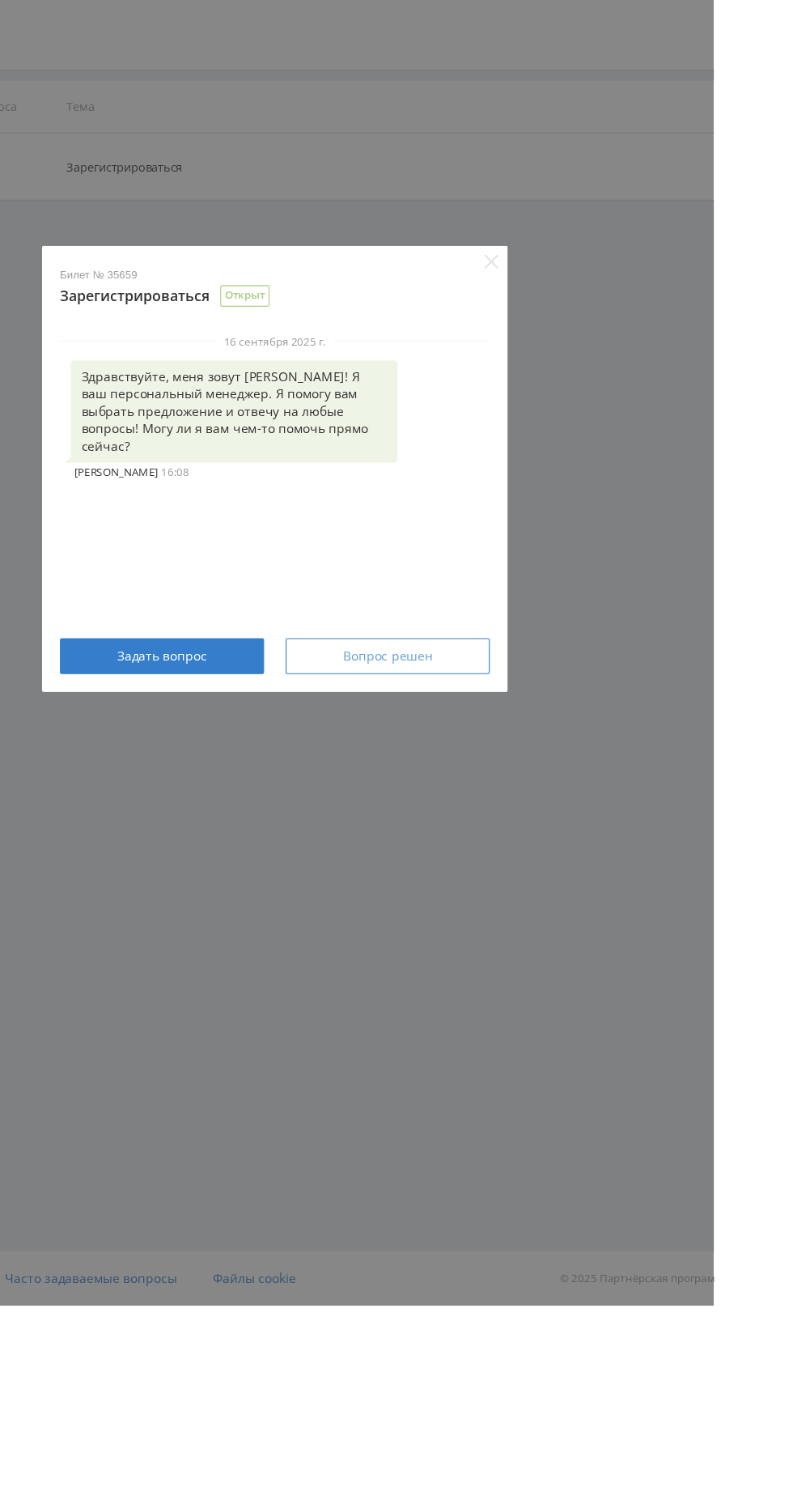
click at [591, 941] on button "Вопрос решен" at bounding box center [498, 924] width 184 height 32
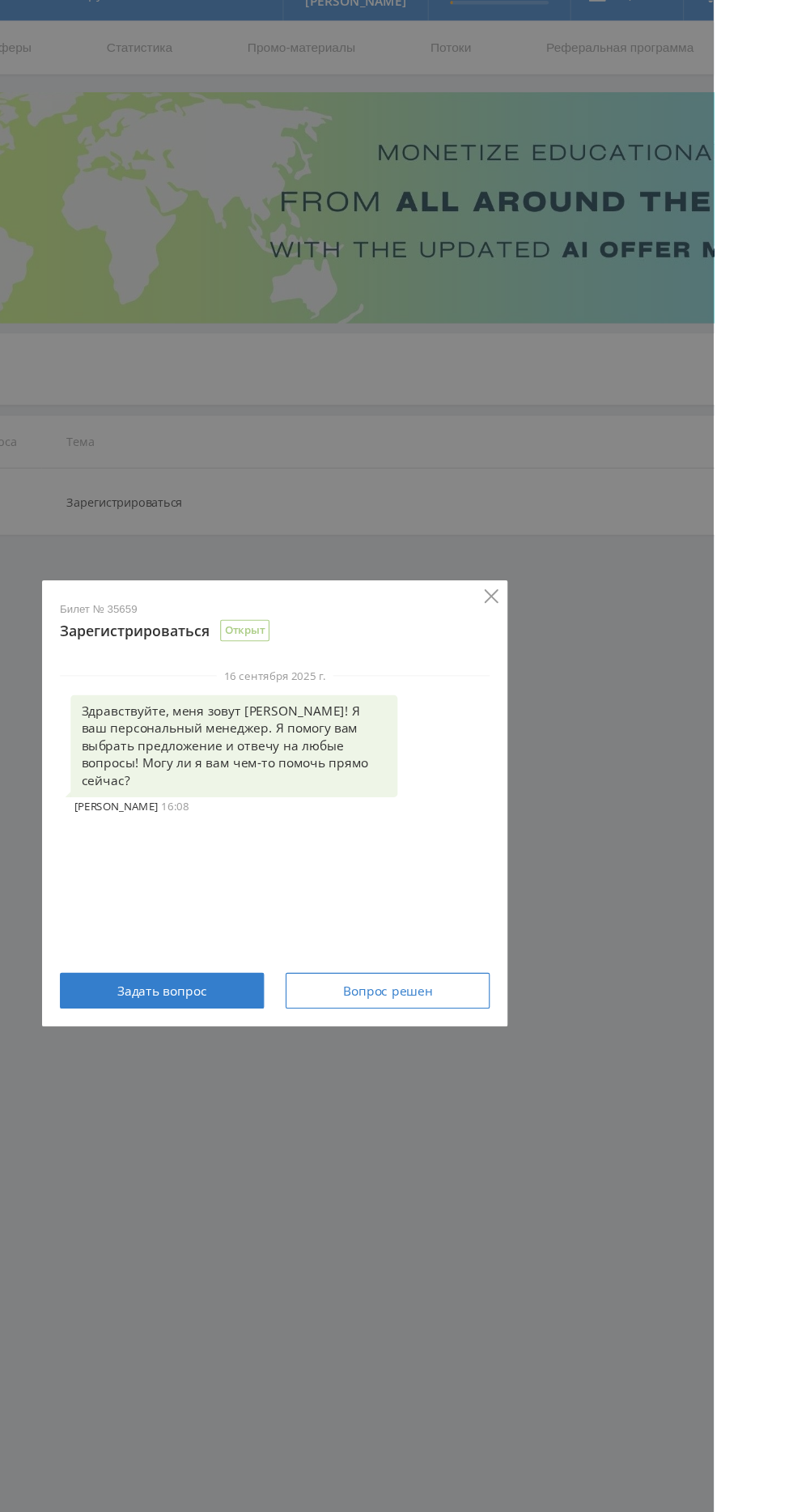
click at [599, 575] on icon "Закрывать" at bounding box center [592, 568] width 13 height 13
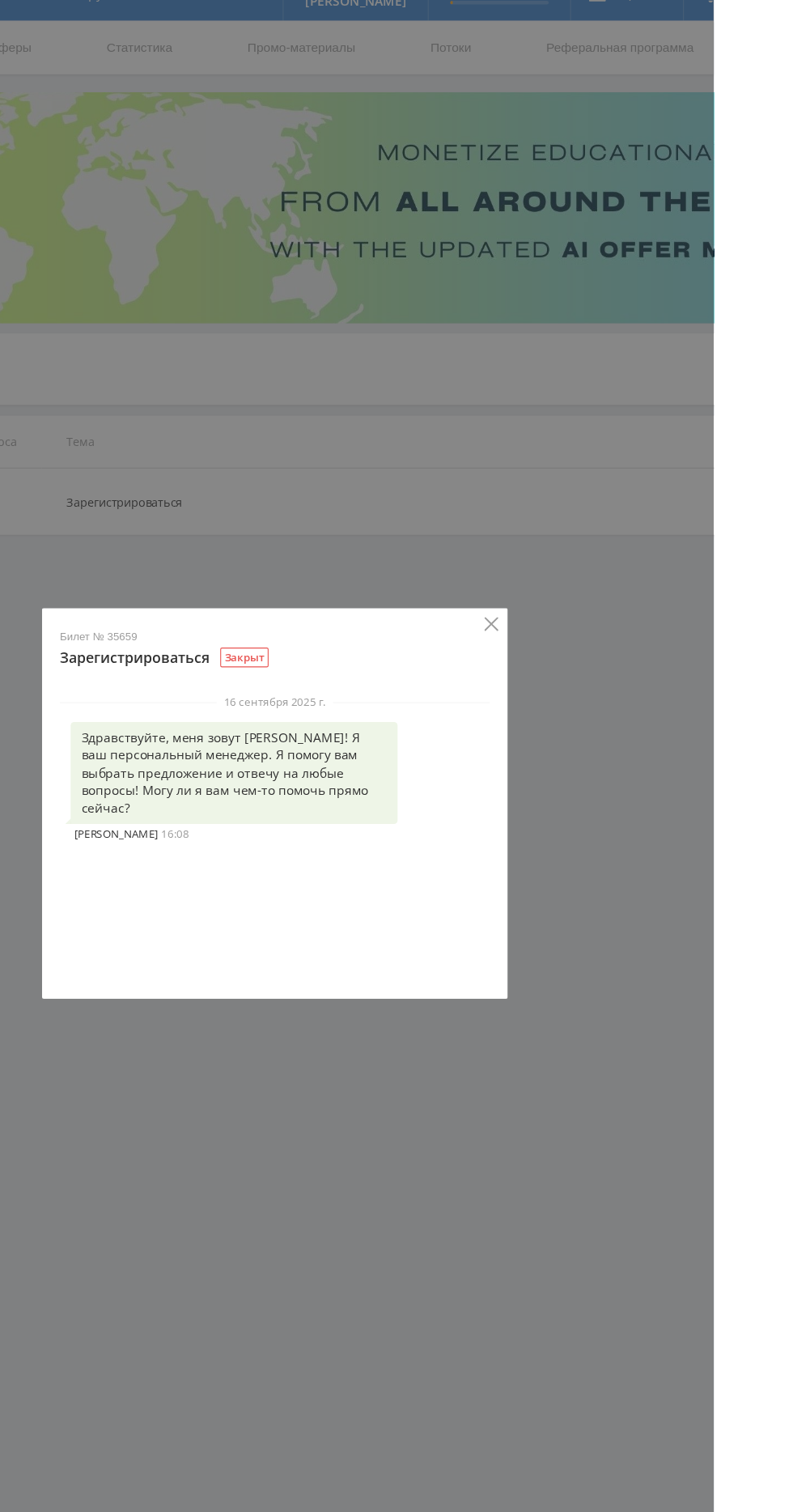
click at [598, 600] on icon "Закрывать" at bounding box center [592, 594] width 12 height 12
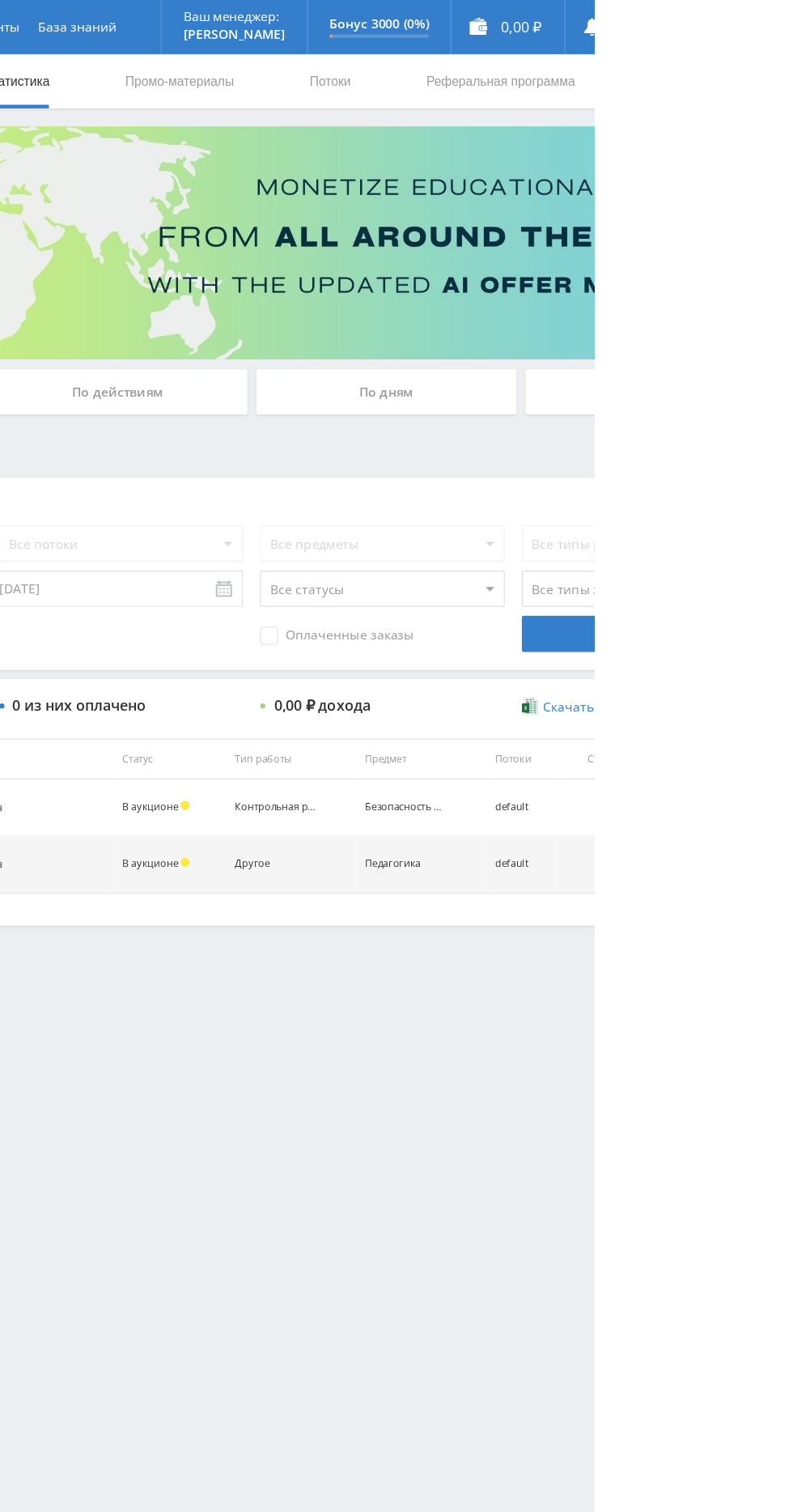
click at [0, 0] on input "По офферам" at bounding box center [0, 0] width 0 height 0
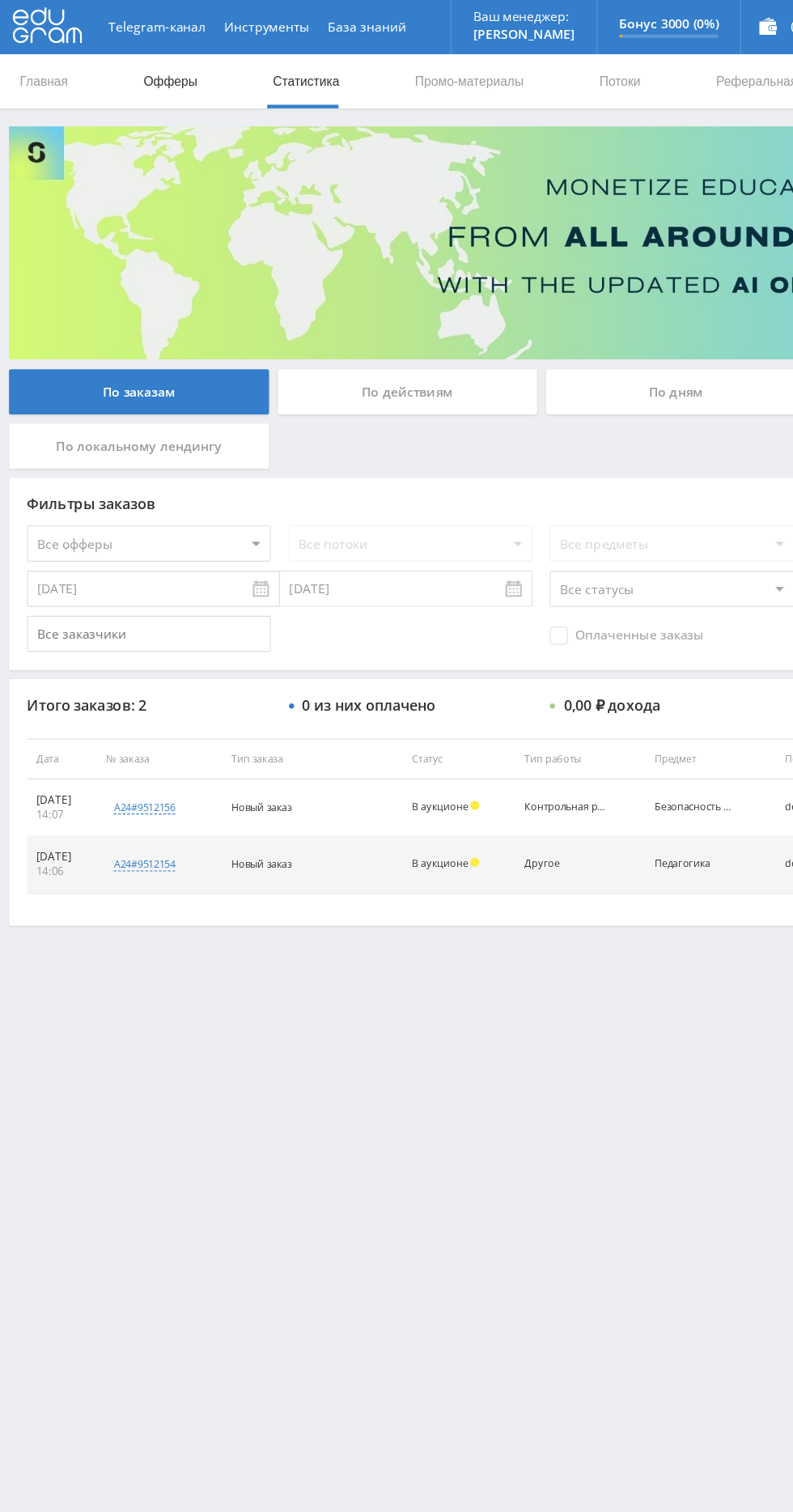
click at [144, 53] on link "Офферы" at bounding box center [153, 72] width 52 height 48
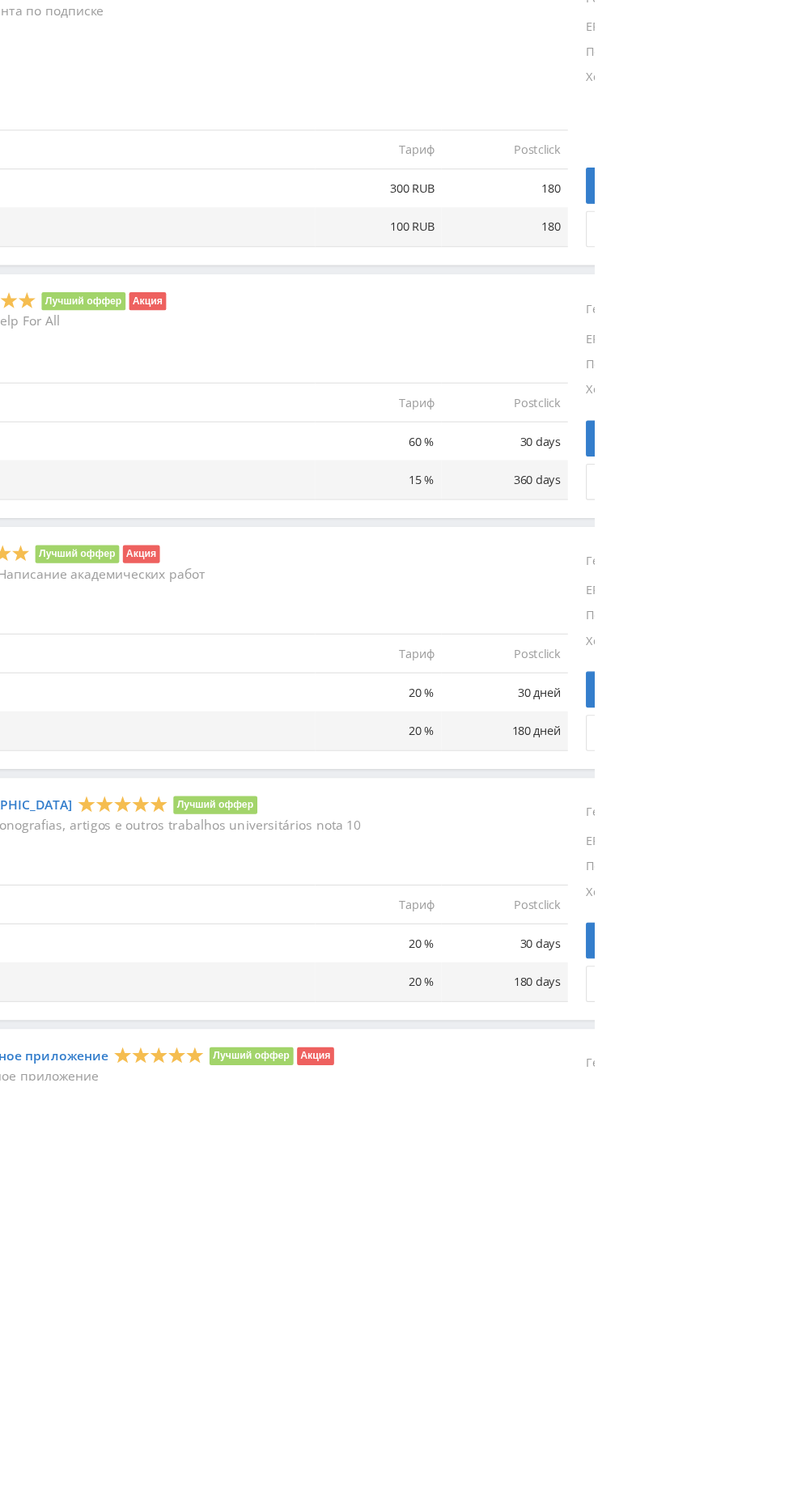
scroll to position [476, 0]
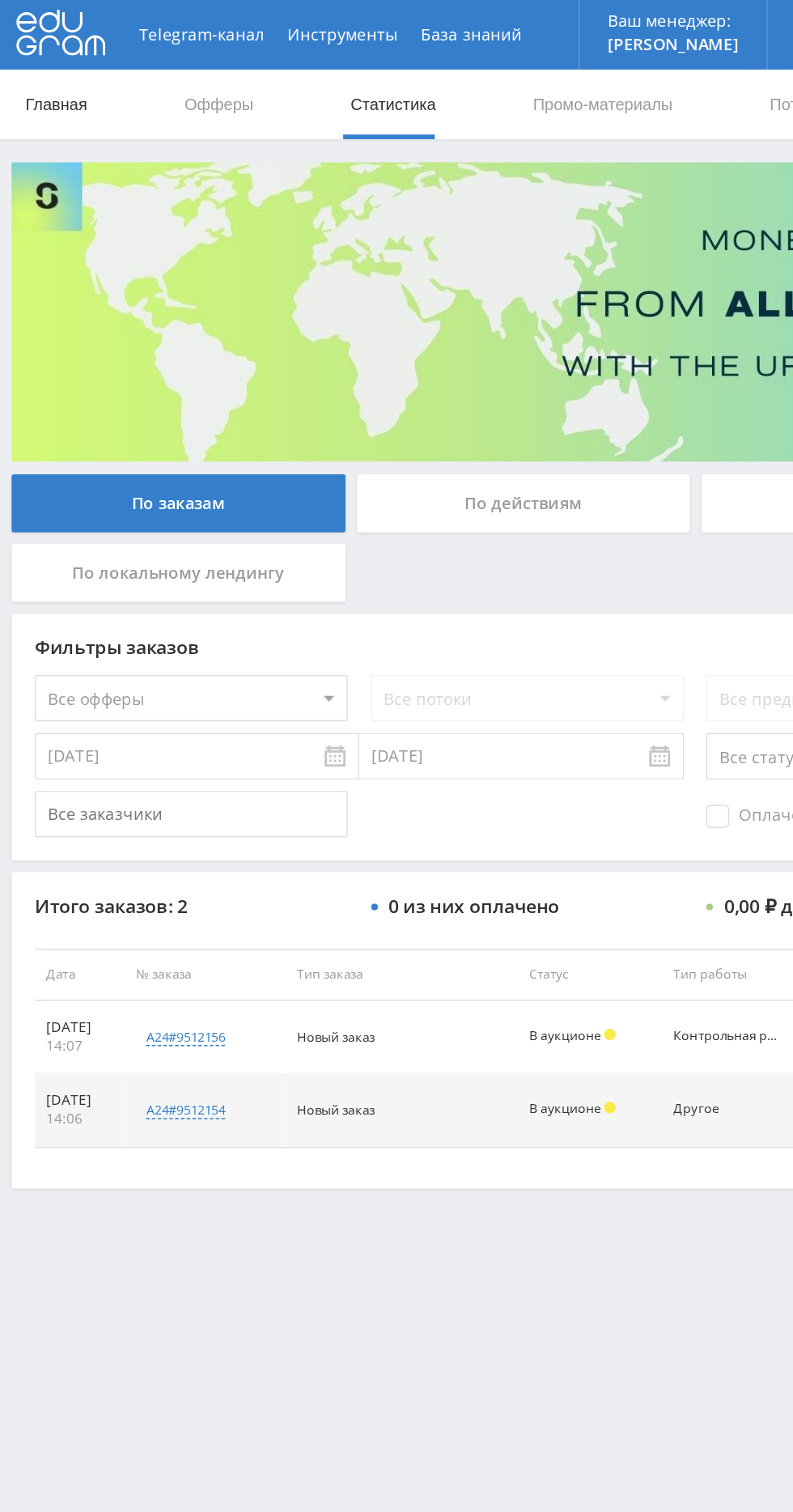
click at [26, 67] on link "Главная" at bounding box center [39, 72] width 46 height 48
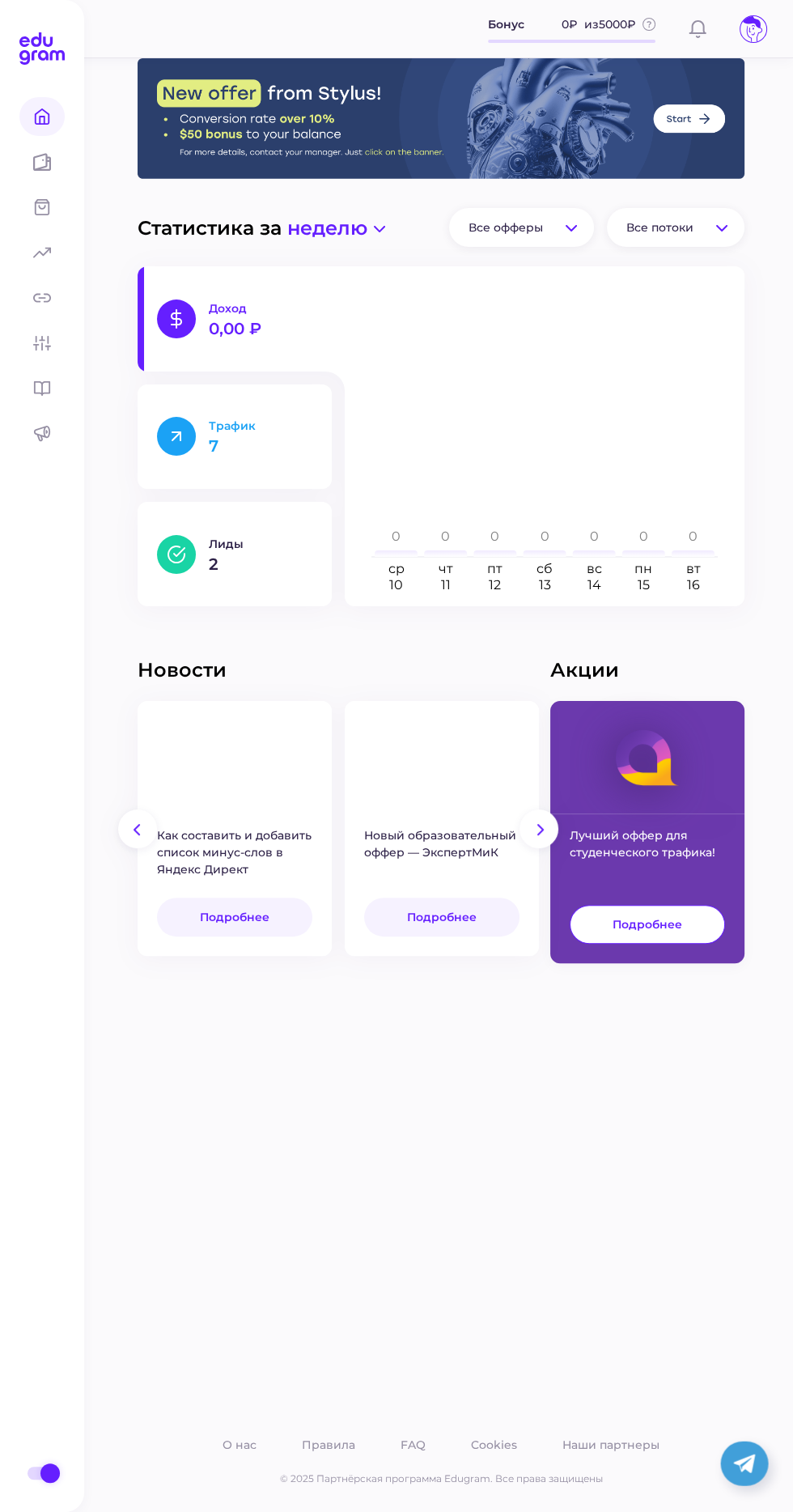
click at [236, 427] on p "Трафик" at bounding box center [261, 425] width 104 height 15
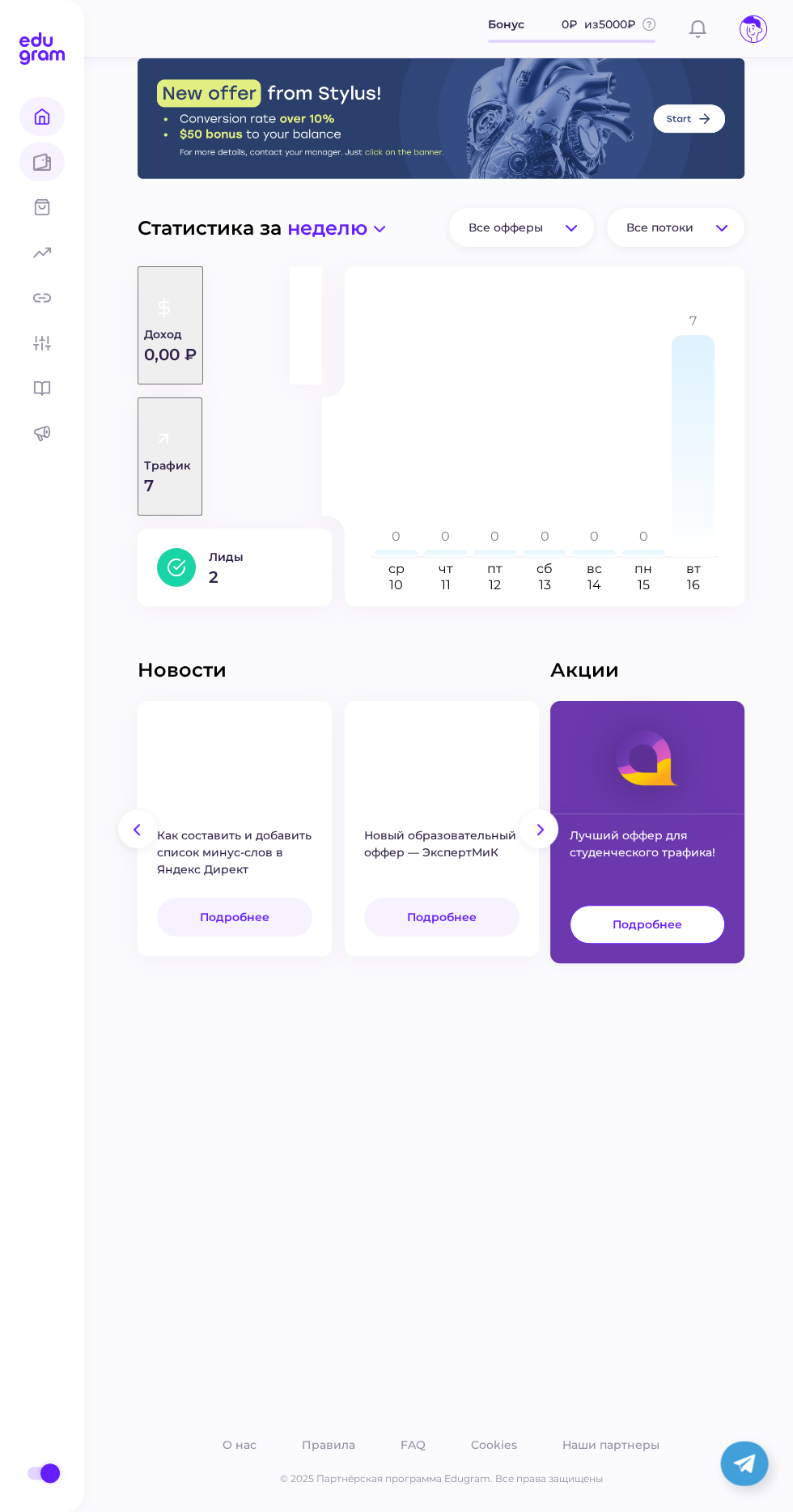
click at [37, 153] on icon at bounding box center [42, 161] width 18 height 18
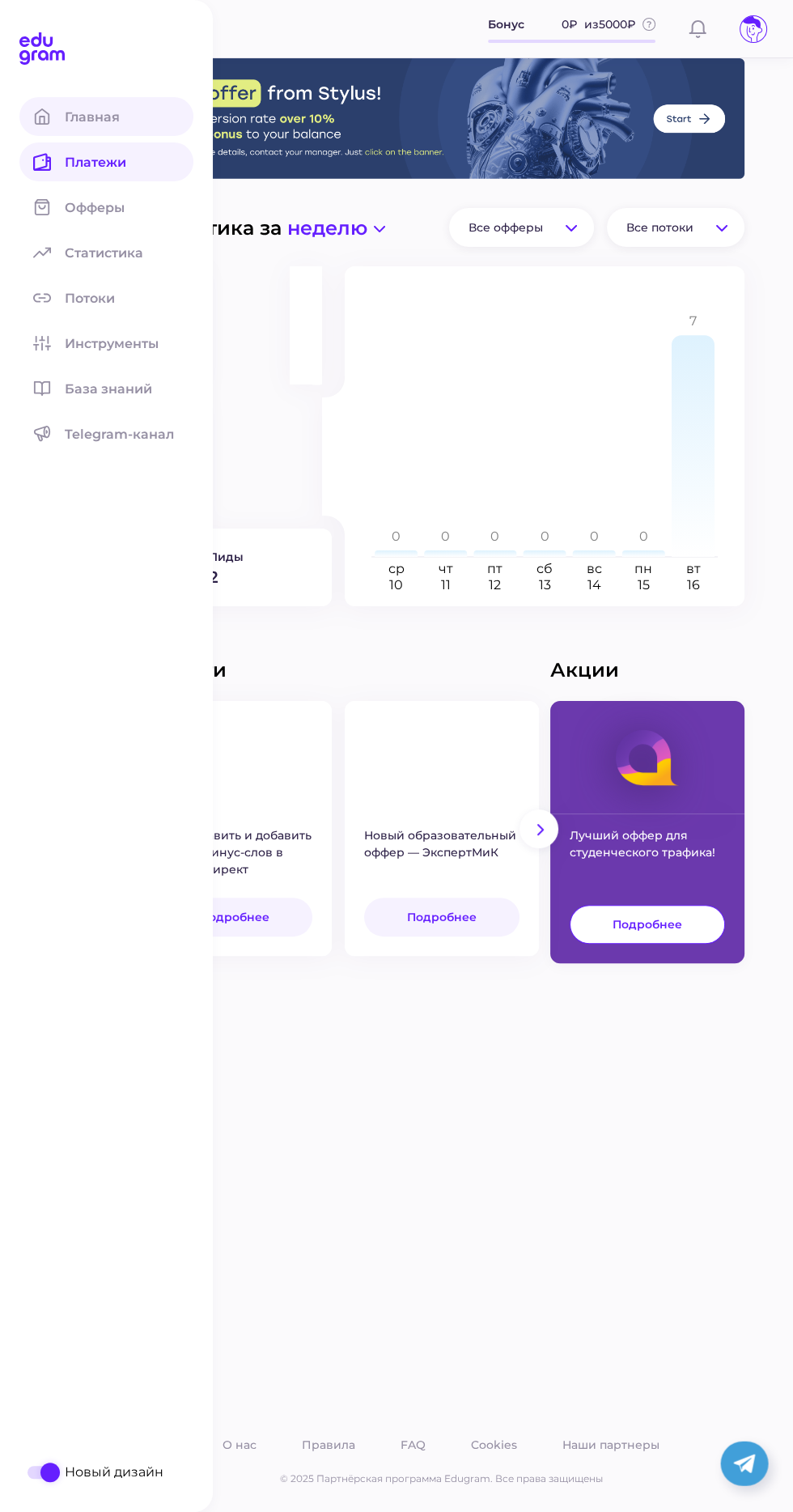
click at [71, 123] on span "Главная" at bounding box center [102, 118] width 75 height 16
click at [73, 215] on link "Офферы" at bounding box center [106, 207] width 174 height 39
click at [518, 1264] on div "Статистика за неделю Все офферы Все потоки Доход 0,00 ₽ Трафик 7 Лиды 2 ср 10 ч…" at bounding box center [440, 784] width 704 height 1453
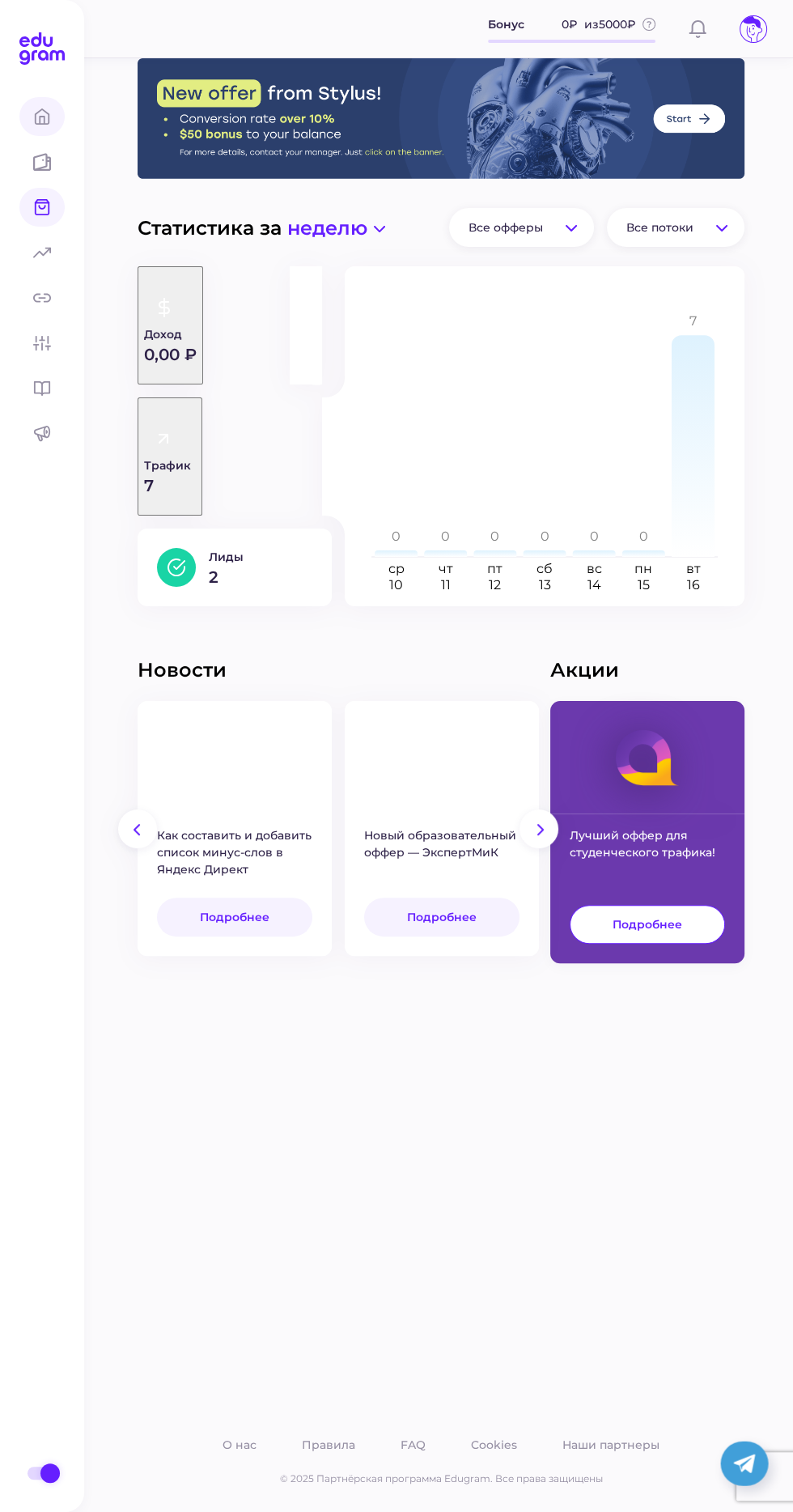
click at [46, 128] on span at bounding box center [42, 117] width 46 height 39
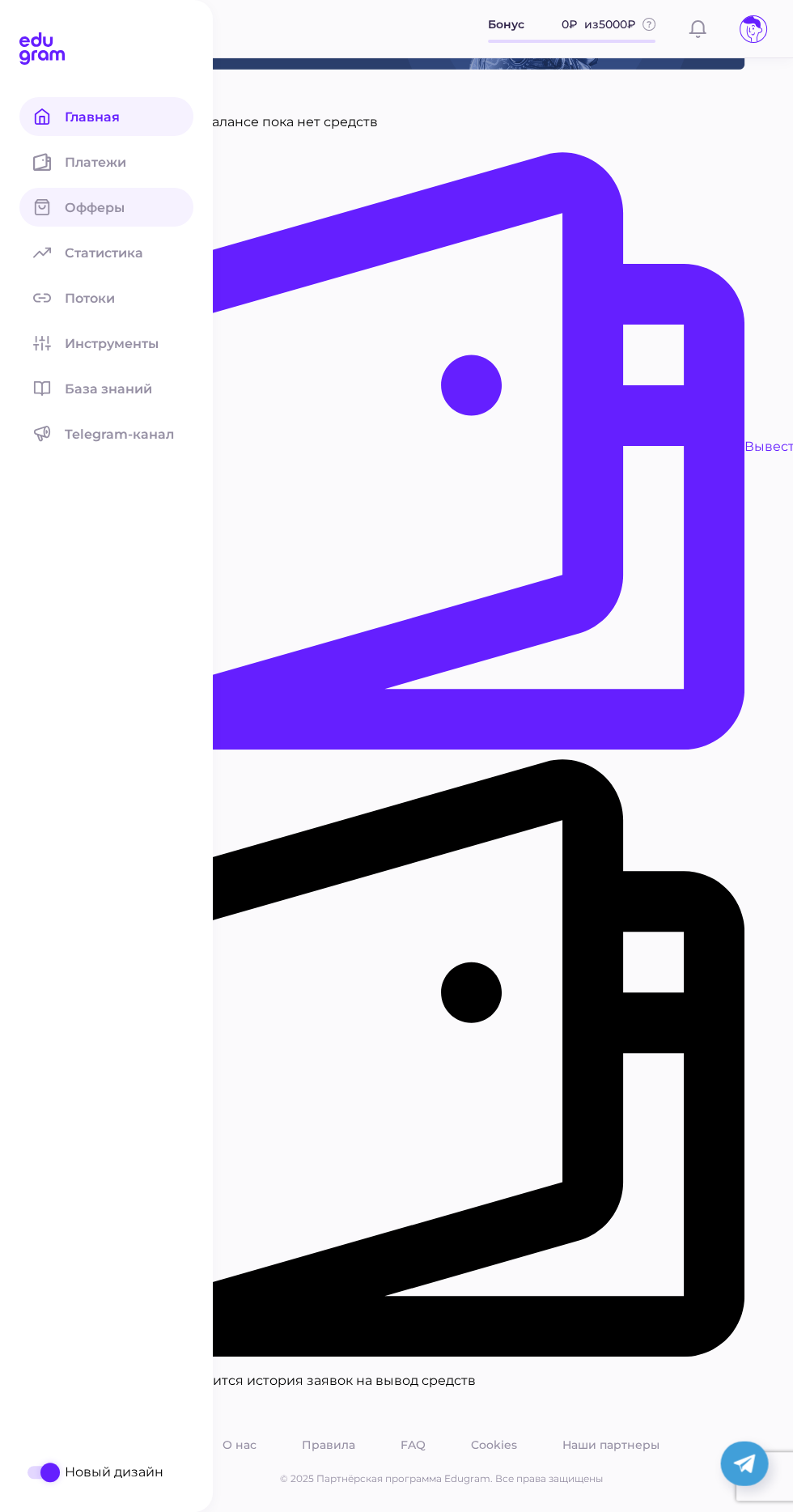
click at [75, 203] on span "Офферы" at bounding box center [104, 208] width 79 height 16
click at [478, 1060] on div "Платежи На твоем балансе пока нет средств Вывести средства Здесь появится истор…" at bounding box center [440, 731] width 704 height 1563
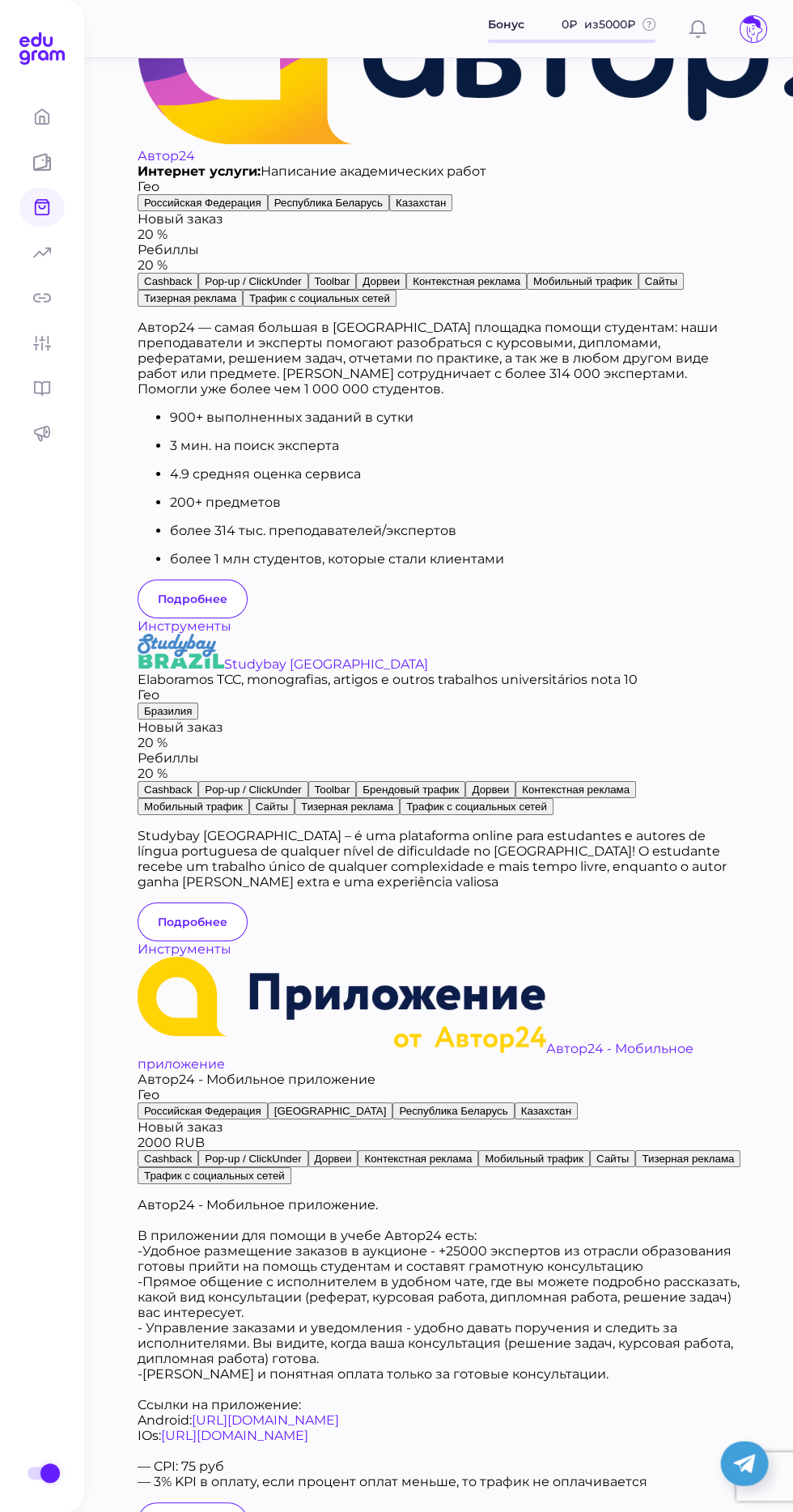
scroll to position [5307, 0]
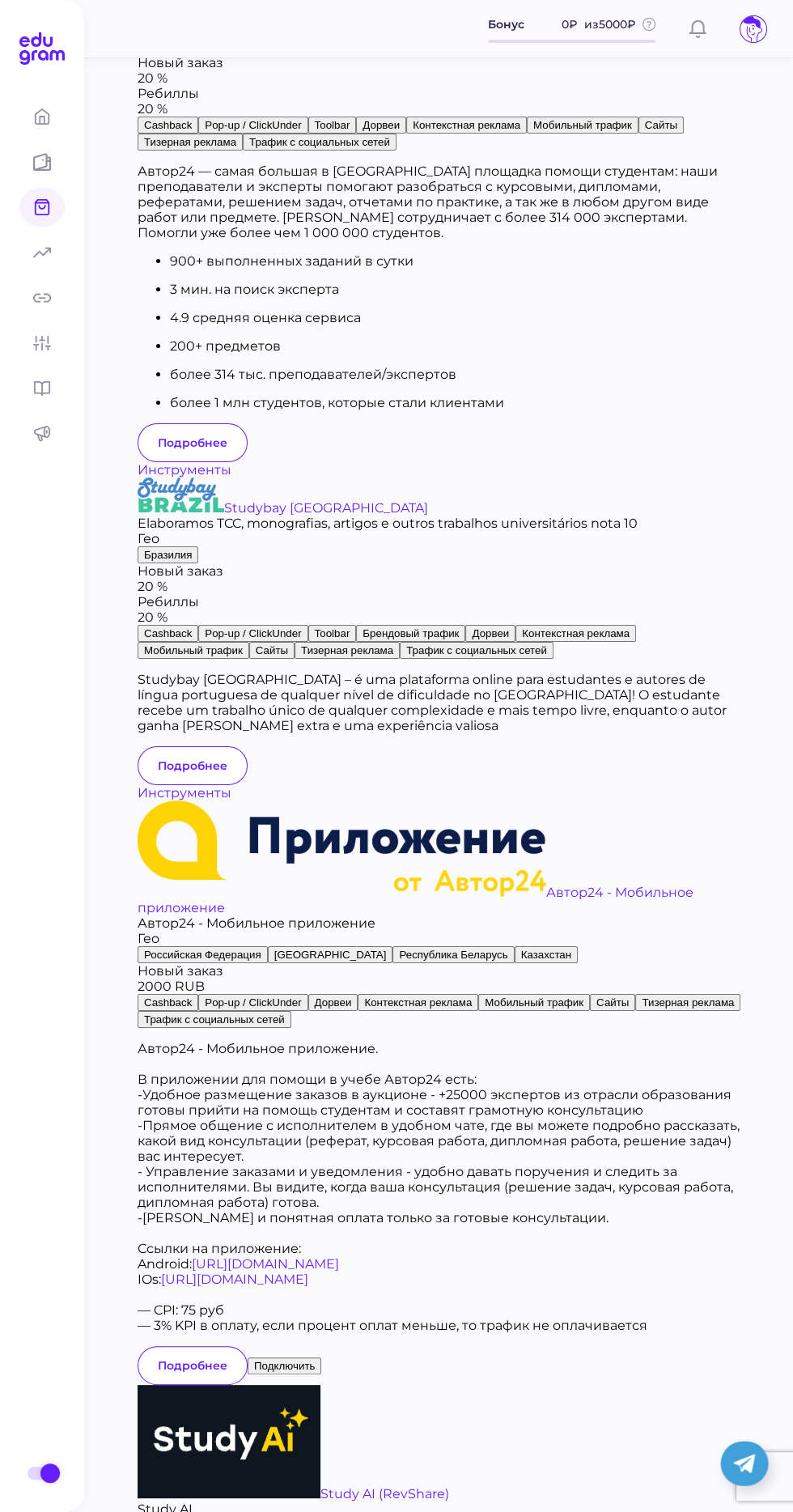
scroll to position [5416, 0]
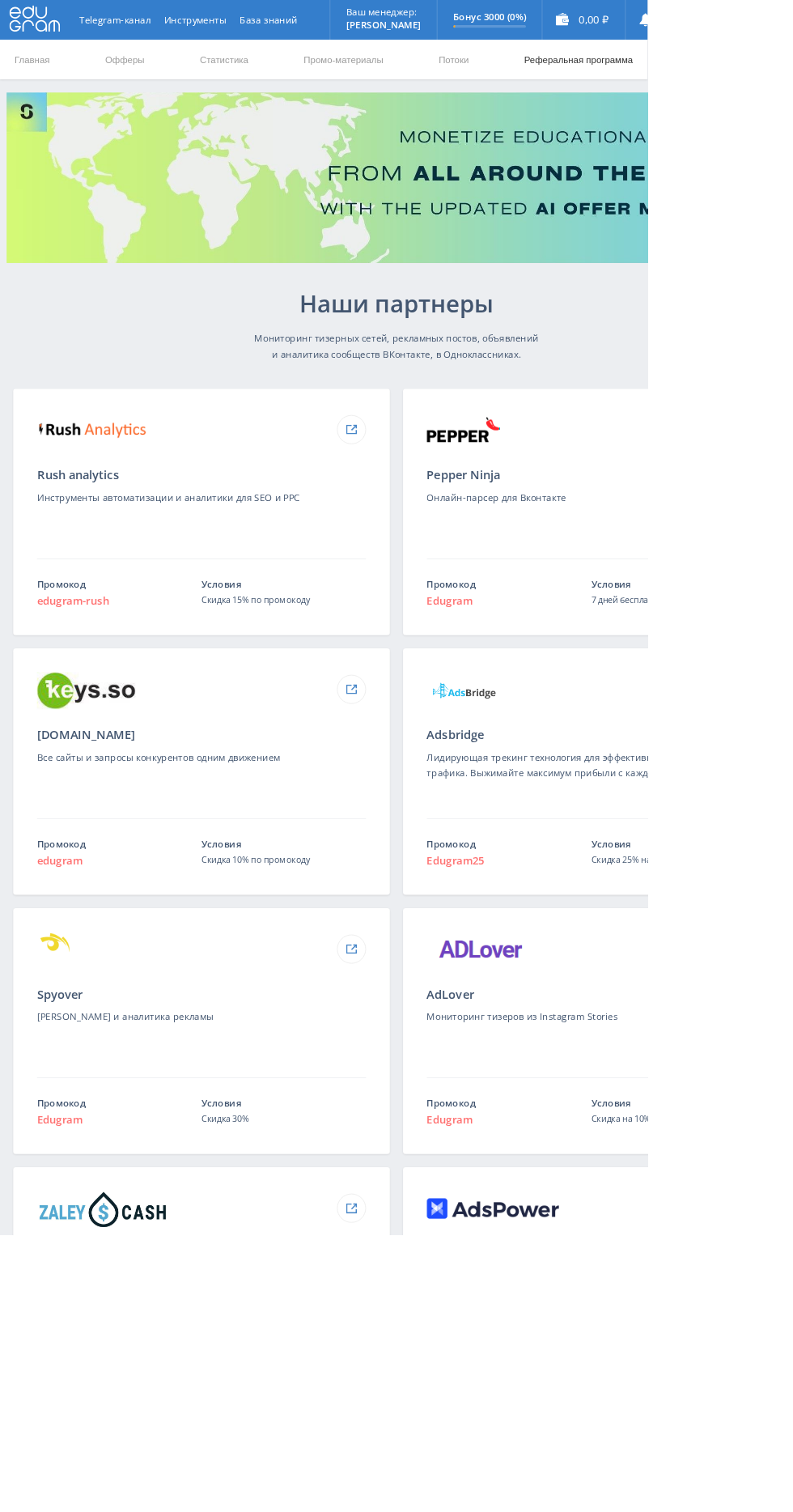
click at [682, 68] on link "Реферальная программа" at bounding box center [709, 72] width 137 height 48
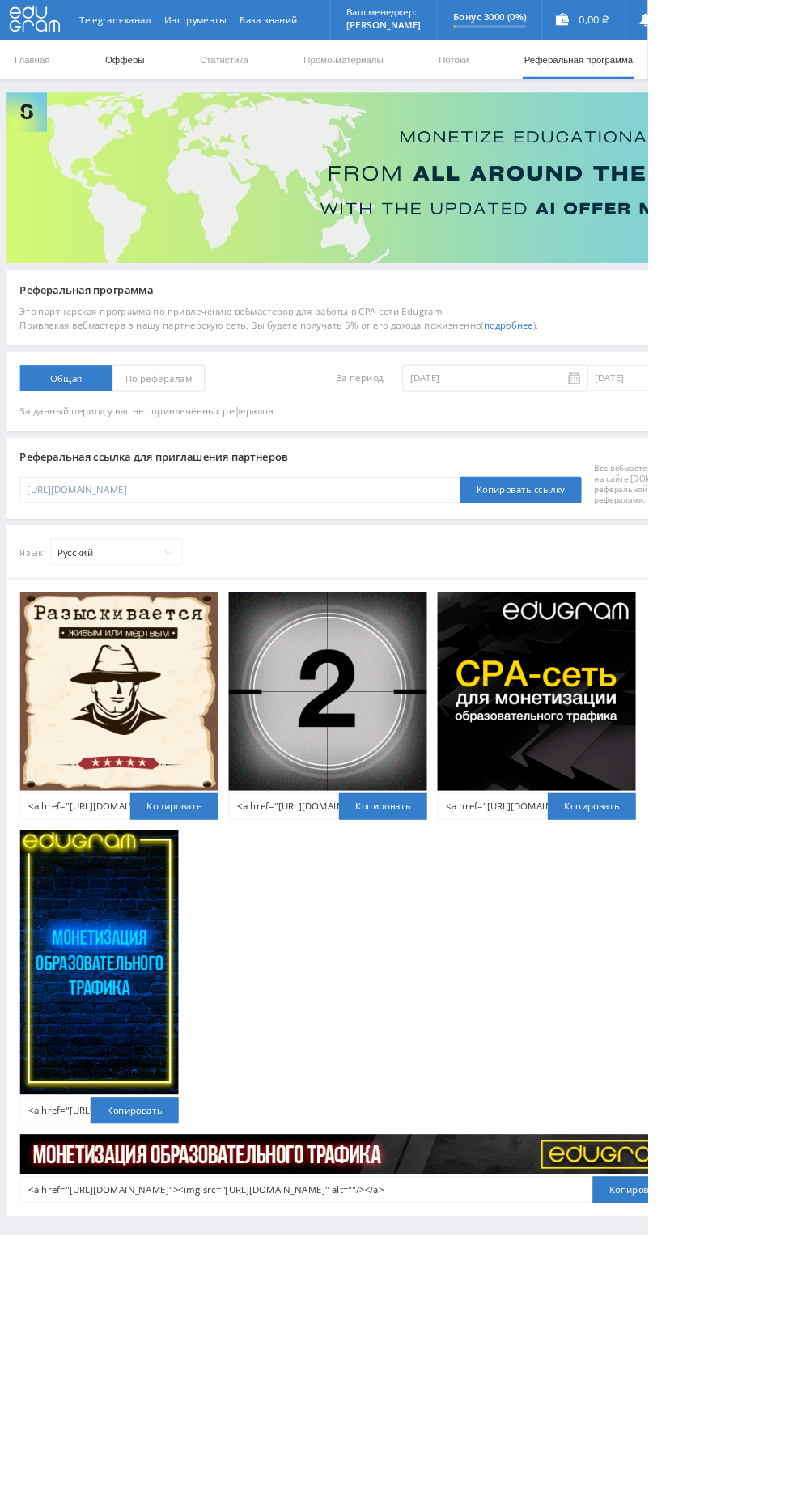
click at [133, 67] on link "Офферы" at bounding box center [153, 72] width 52 height 48
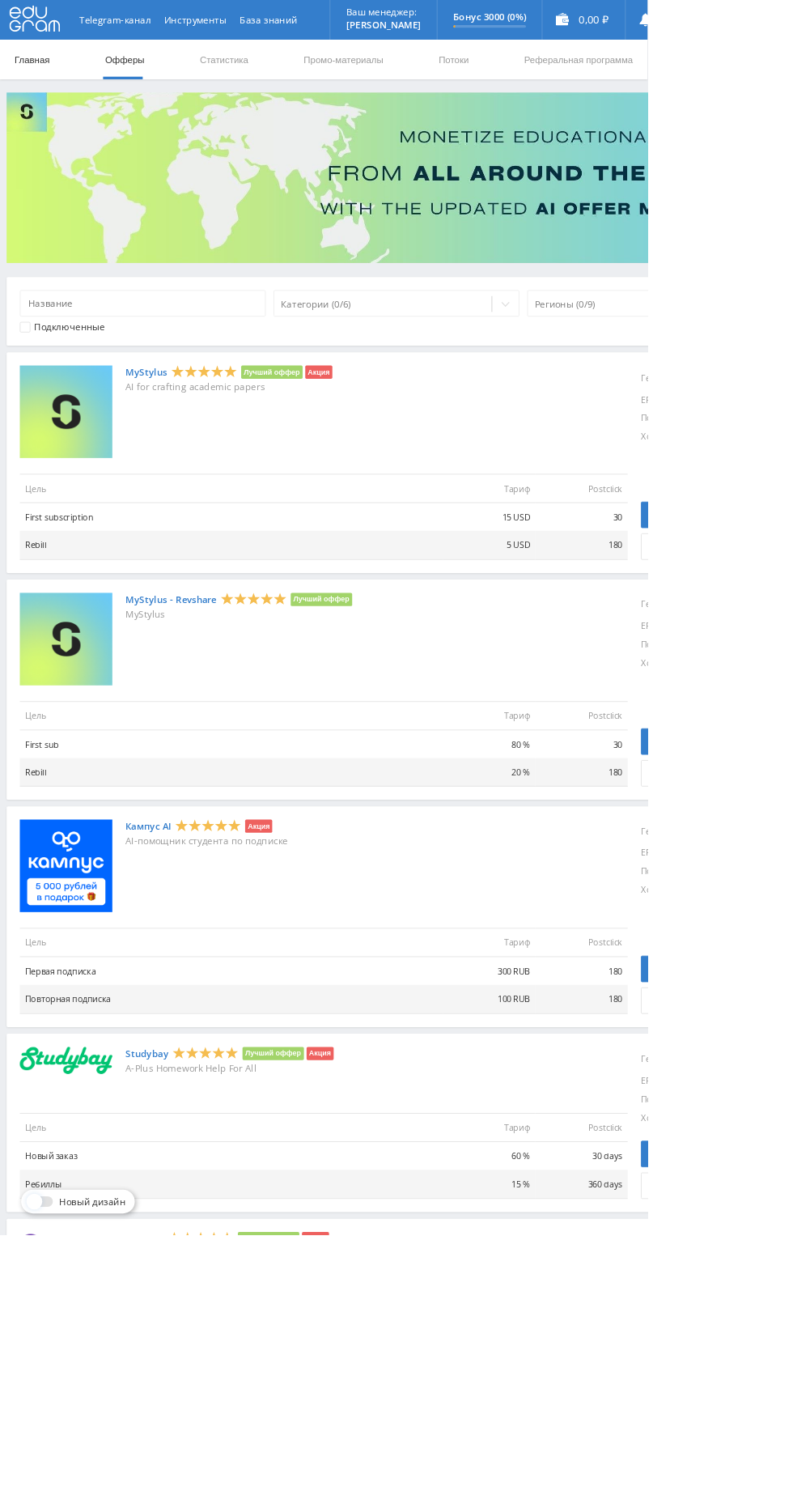
click at [40, 72] on link "Главная" at bounding box center [39, 72] width 46 height 48
